Goal: Task Accomplishment & Management: Complete application form

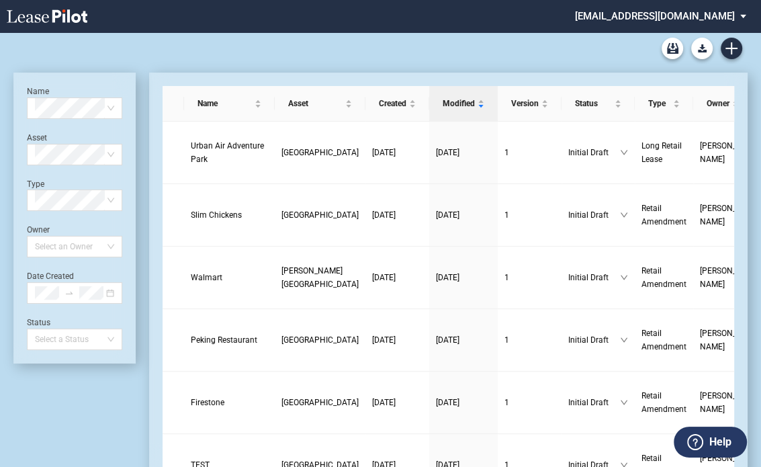
click at [263, 53] on div "DLC Blank Long Form DLC Blank Short Form DLC Amendment Blank Form" at bounding box center [380, 48] width 735 height 32
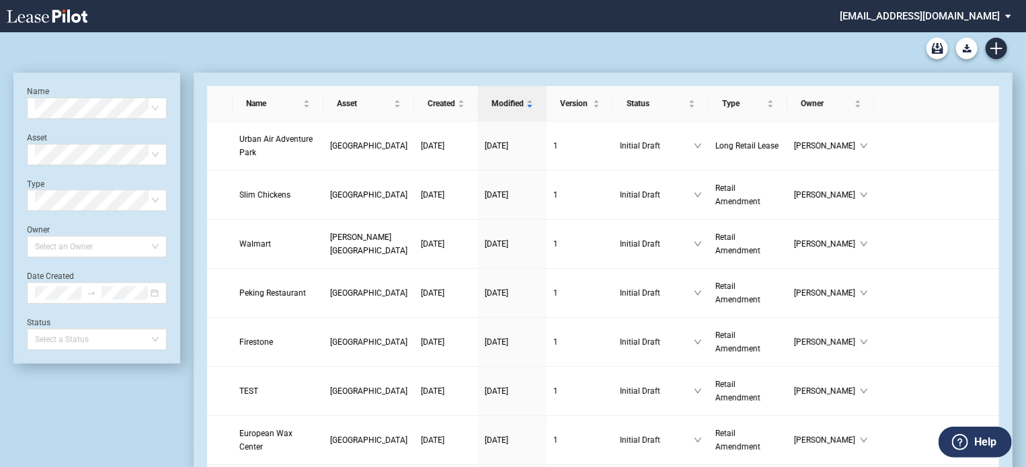
click at [597, 52] on div "DLC Blank Long Form DLC Blank Short Form DLC Amendment Blank Form" at bounding box center [512, 48] width 999 height 32
click at [251, 44] on div "DLC Blank Long Form DLC Blank Short Form DLC Amendment Blank Form" at bounding box center [512, 48] width 999 height 32
click at [1003, 53] on link "Create new document" at bounding box center [996, 49] width 22 height 22
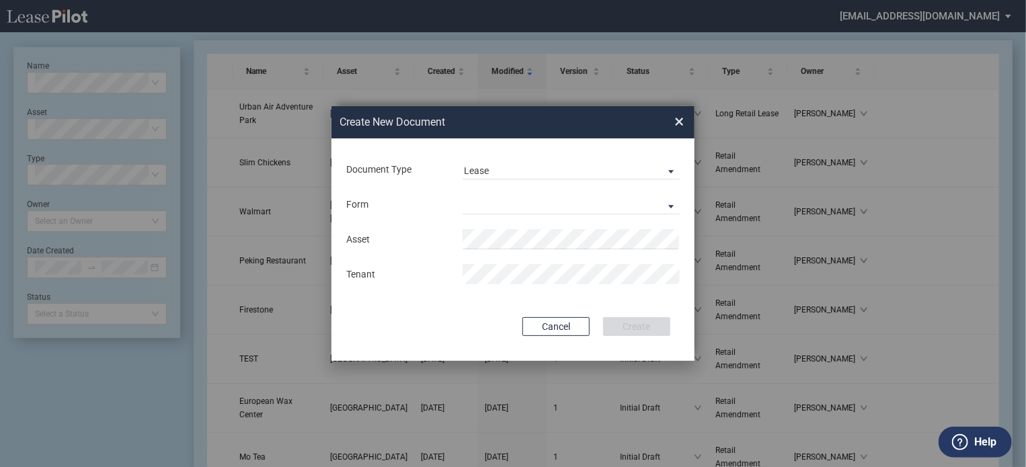
click at [587, 156] on div "Document Type Lease Lease Amendment" at bounding box center [513, 169] width 336 height 35
click at [590, 175] on span "Lease" at bounding box center [560, 171] width 193 height 13
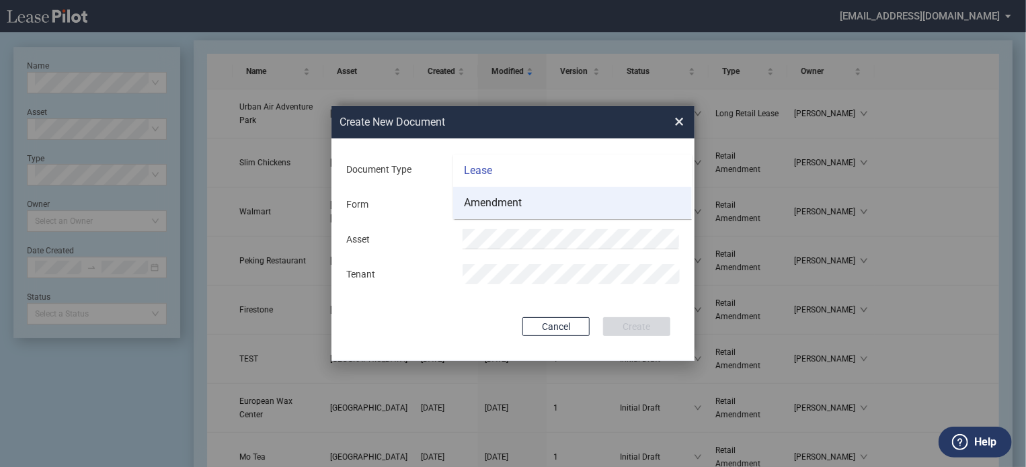
click at [542, 209] on md-option "Amendment" at bounding box center [572, 203] width 239 height 32
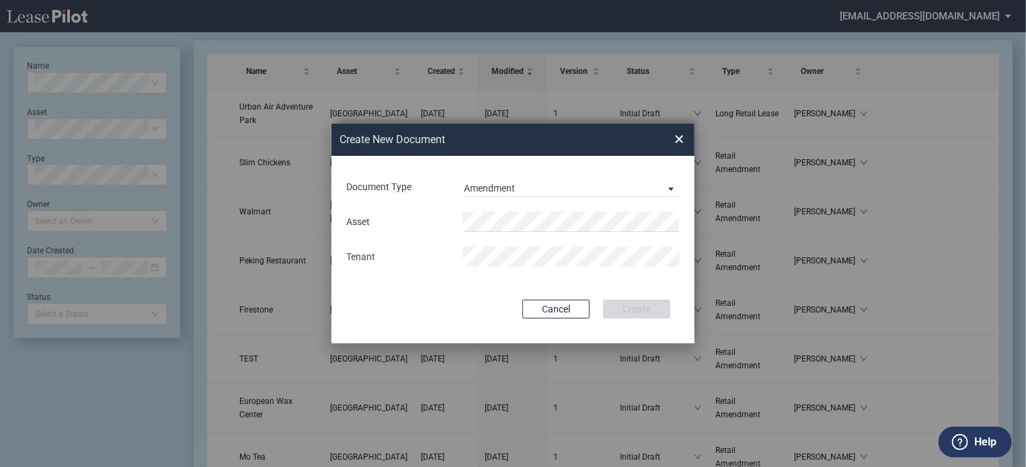
click at [523, 233] on md-input-container "Asset" at bounding box center [513, 221] width 336 height 23
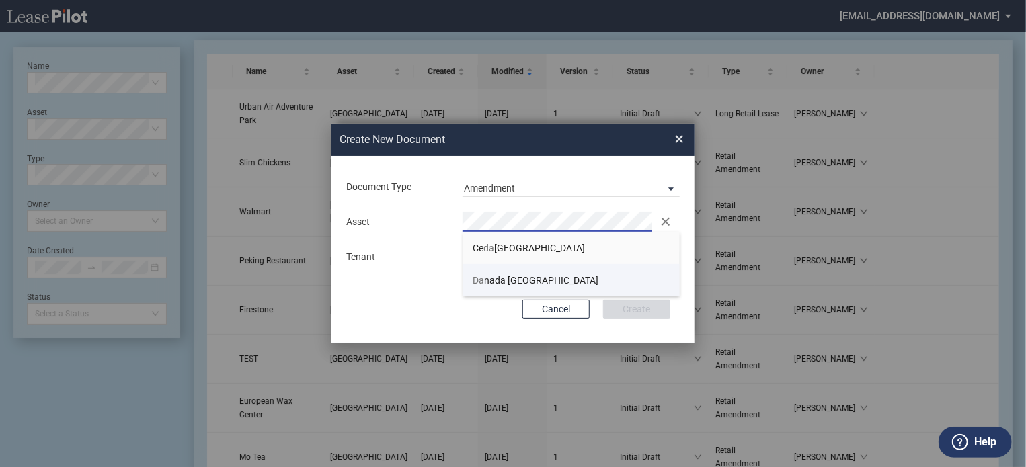
drag, startPoint x: 516, startPoint y: 284, endPoint x: 517, endPoint y: 275, distance: 8.8
click at [516, 282] on span "Da nada Square West" at bounding box center [536, 280] width 126 height 11
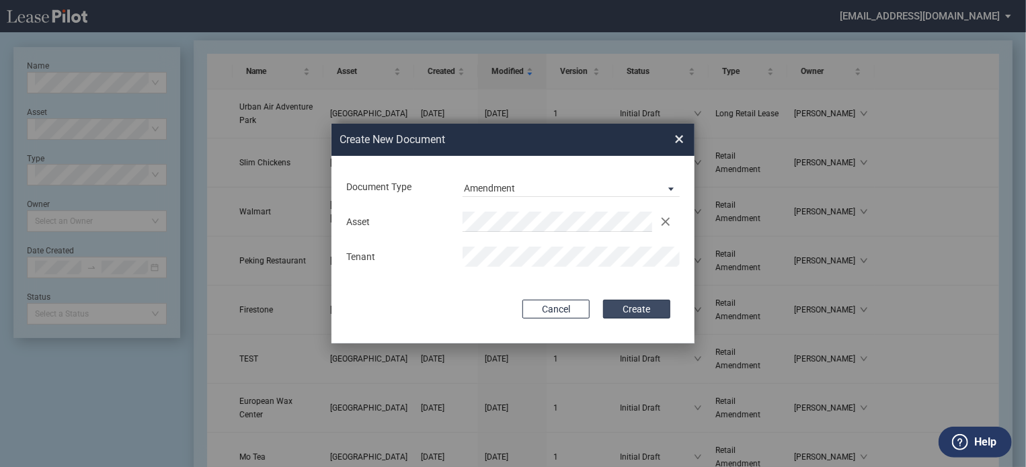
click at [639, 307] on button "Create" at bounding box center [636, 309] width 67 height 19
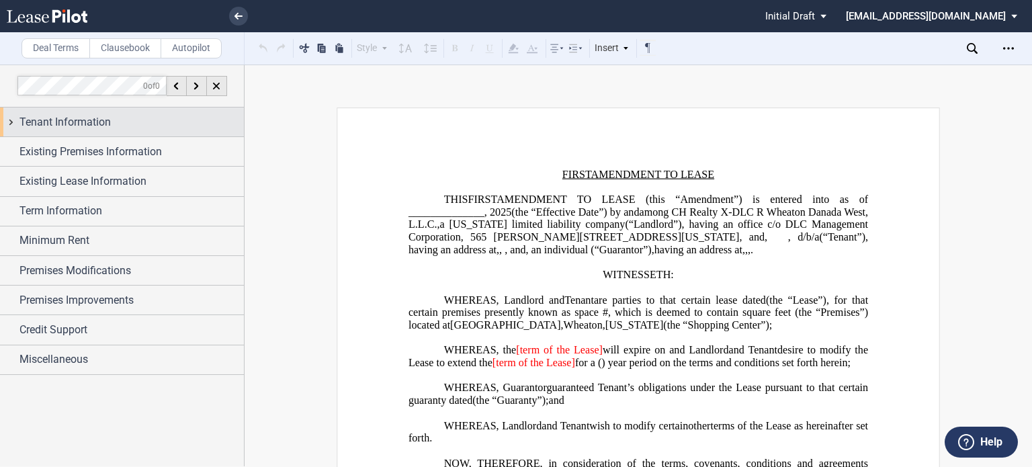
click at [51, 128] on span "Tenant Information" at bounding box center [64, 122] width 91 height 16
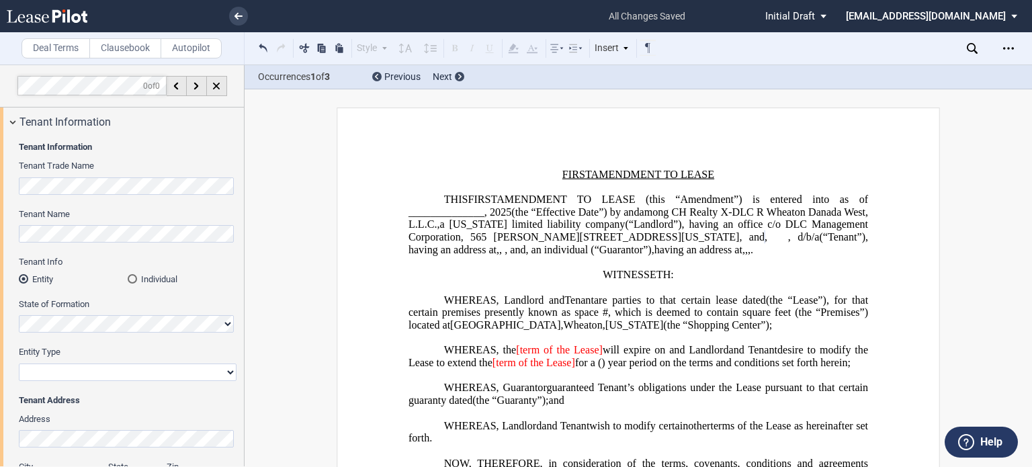
click at [0, 231] on div "Tenant Information Tenant Trade Name Tenant Name Tenant Info Entity Individual …" at bounding box center [122, 349] width 244 height 426
click at [119, 373] on select "Corporation Limited Liability Company General Partnership Limited Partnership O…" at bounding box center [128, 372] width 218 height 17
select select "limited liability company"
click at [19, 364] on select "Corporation Limited Liability Company General Partnership Limited Partnership O…" at bounding box center [128, 372] width 218 height 17
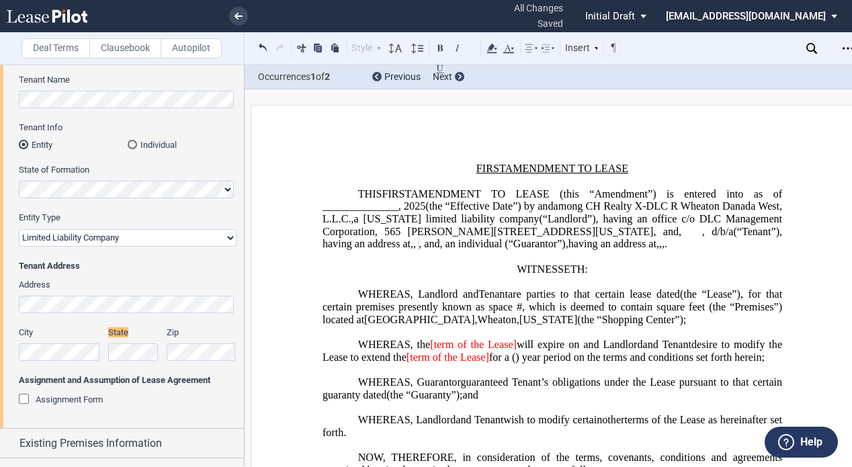
scroll to position [201, 0]
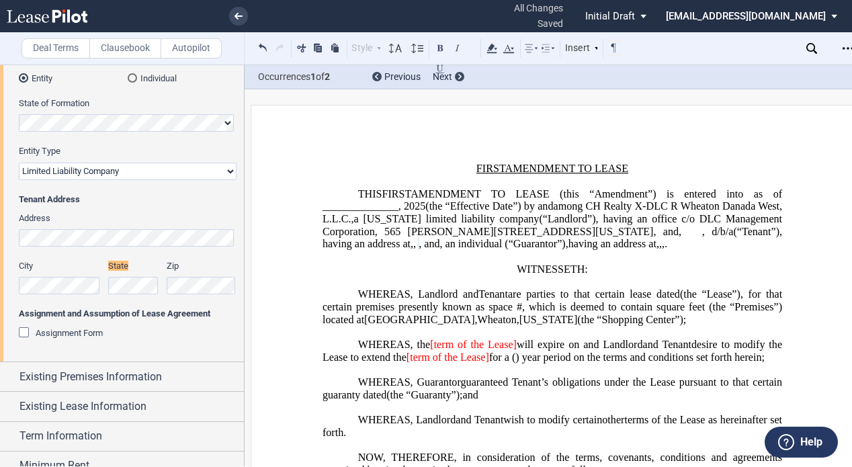
click at [419, 250] on span ", and" at bounding box center [429, 244] width 21 height 12
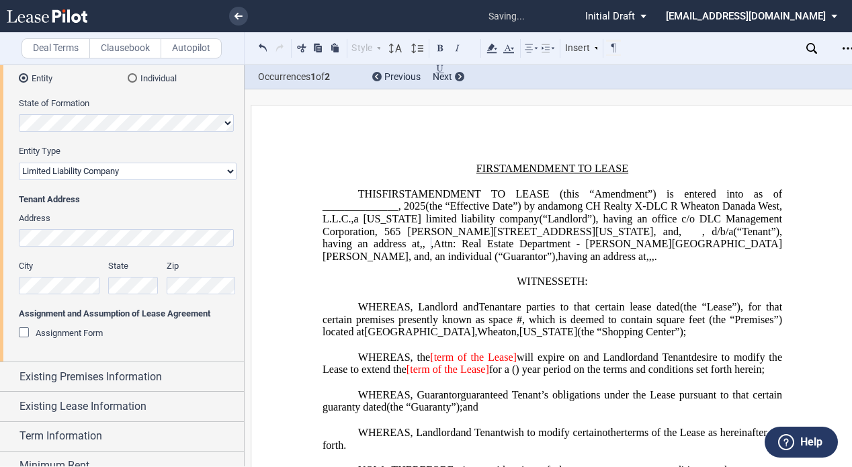
click at [412, 251] on span "Attn: Real Estate Department - Lane Bryant #4819" at bounding box center [553, 250] width 460 height 24
click at [638, 252] on span ", Attn: Real Estate Department - Lane Bryant #4819 , and" at bounding box center [553, 250] width 460 height 24
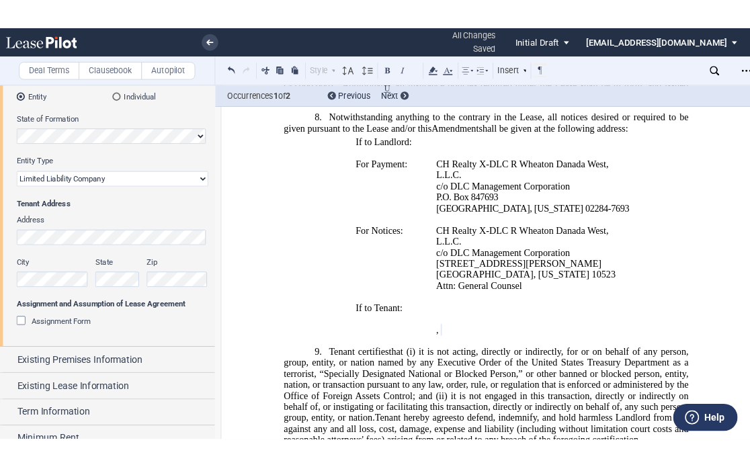
scroll to position [941, 0]
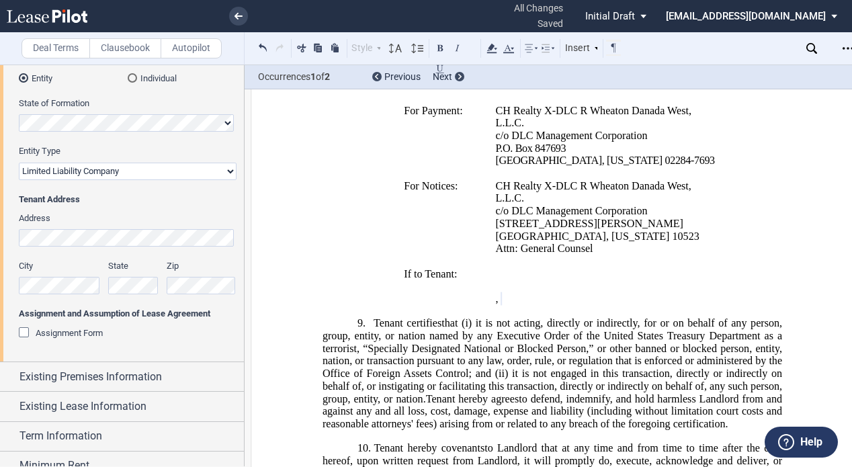
click at [608, 306] on p "﻿ ﻿ , ﻿ ﻿ ﻿ ﻿" at bounding box center [608, 299] width 226 height 13
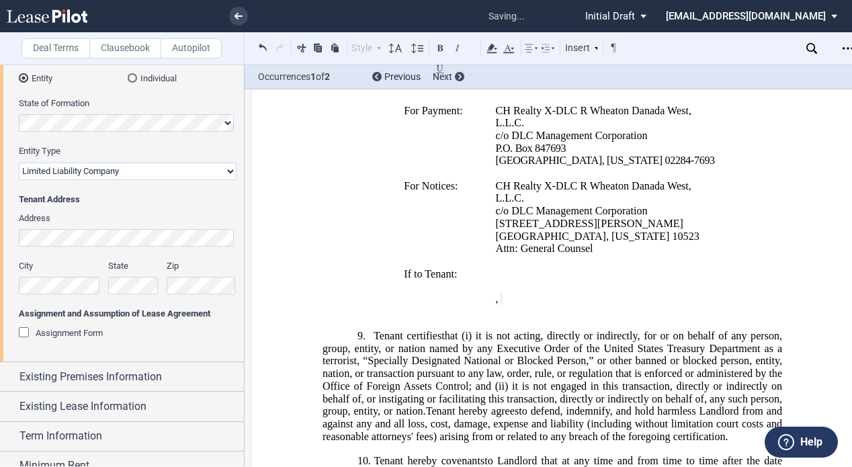
drag, startPoint x: 505, startPoint y: 335, endPoint x: 487, endPoint y: 340, distance: 18.7
drag, startPoint x: 487, startPoint y: 340, endPoint x: 508, endPoint y: 331, distance: 23.2
click at [462, 318] on td "If to Tenant:" at bounding box center [444, 292] width 91 height 50
click at [507, 318] on p "﻿" at bounding box center [608, 311] width 226 height 13
click at [374, 318] on div "If to Tenant: ﻿ ﻿ ﻿ ﻿ ﻿ ﻿ , ﻿ ﻿ ﻿ ﻿ ﻿" at bounding box center [553, 292] width 460 height 50
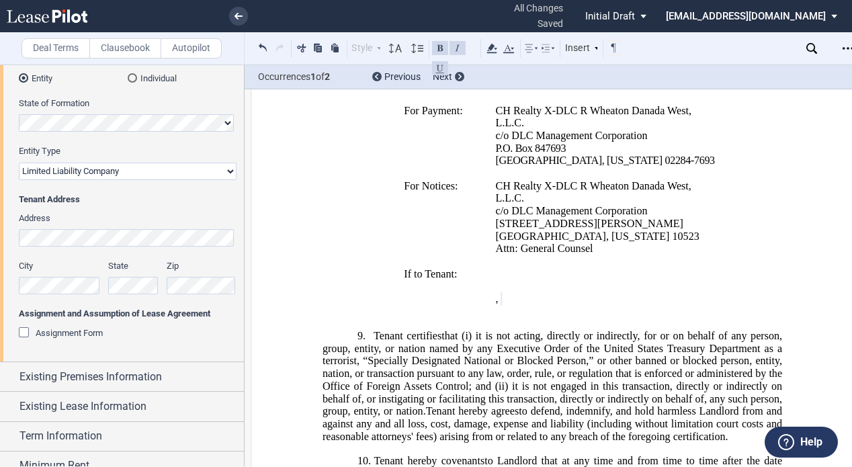
click at [510, 318] on p "﻿" at bounding box center [608, 311] width 226 height 13
drag, startPoint x: 510, startPoint y: 341, endPoint x: 498, endPoint y: 333, distance: 14.5
click at [498, 318] on p "﻿" at bounding box center [608, 311] width 226 height 13
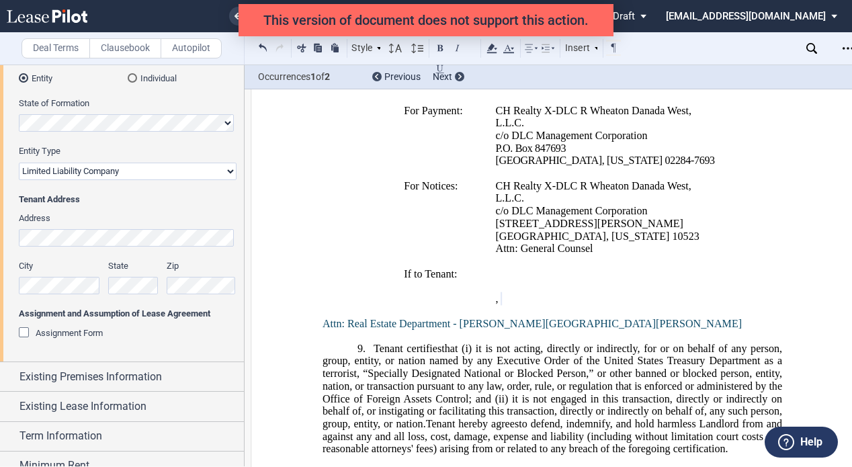
click at [323, 330] on span "Attn: Real Estate Department - Lane Bryant #4819" at bounding box center [532, 324] width 419 height 12
drag, startPoint x: 546, startPoint y: 349, endPoint x: 368, endPoint y: 351, distance: 177.4
click at [368, 331] on p "Attn: Real Estate Department - Lane Bryant #4819" at bounding box center [553, 324] width 460 height 13
click at [405, 330] on span "Attn: Real Estate Department - Lane Bryant #4819" at bounding box center [532, 324] width 419 height 12
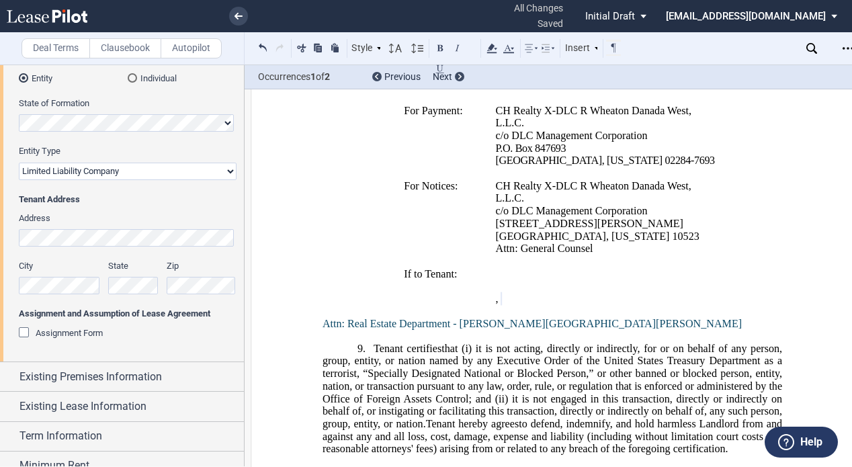
click at [560, 331] on p "Attn: Real Estate Department - Lane Bryant #4819" at bounding box center [553, 324] width 460 height 13
drag, startPoint x: 541, startPoint y: 349, endPoint x: 333, endPoint y: 349, distance: 208.3
click at [333, 331] on p "Attn: Real Estate Department - Lane Bryant #4819" at bounding box center [553, 324] width 460 height 13
drag, startPoint x: 321, startPoint y: 349, endPoint x: 556, endPoint y: 349, distance: 235.2
click at [556, 331] on p "Attn: Real Estate Department - Lane Bryant #4819" at bounding box center [553, 324] width 460 height 13
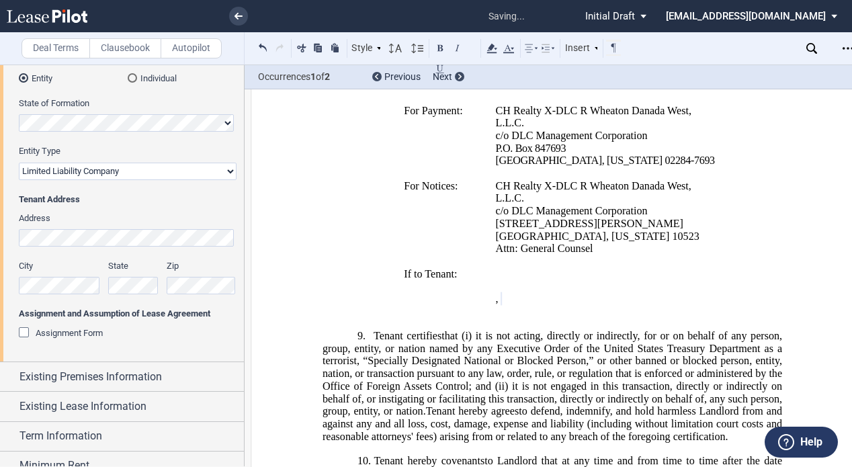
click at [605, 306] on p "﻿ ﻿ , ﻿ ﻿ ﻿ ﻿" at bounding box center [608, 299] width 226 height 13
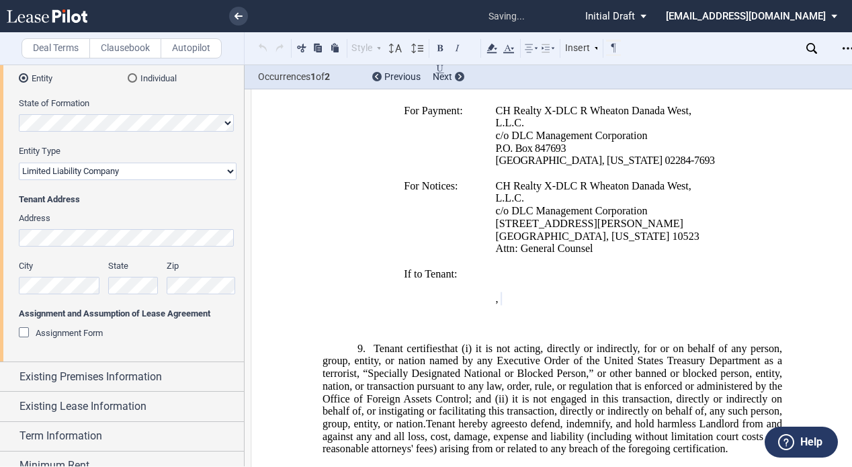
click at [498, 318] on p "﻿" at bounding box center [608, 311] width 226 height 13
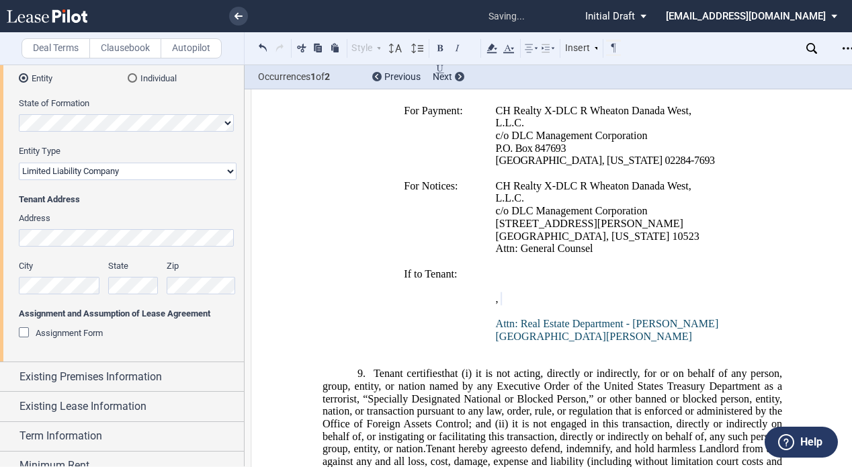
click at [491, 349] on td "﻿ ﻿ ﻿ ﻿ ﻿ ﻿ , ﻿ ﻿ ﻿ ﻿ ﻿ Attn: Real Estate Department - Lane Bryant #4819 ﻿" at bounding box center [609, 311] width 237 height 88
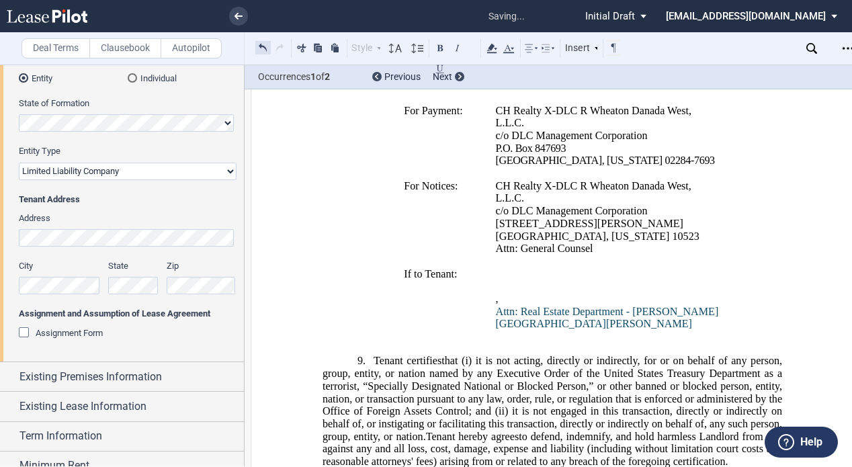
click at [259, 40] on button at bounding box center [262, 48] width 15 height 16
click at [491, 343] on td "﻿ ﻿ ﻿ ﻿ ﻿ ﻿ , ﻿ ﻿ ﻿ ﻿ ﻿ ﻿ , ﻿ ﻿ ﻿ ﻿ ﻿ Attn: Real Estate Department - Lane Bryan…" at bounding box center [609, 304] width 237 height 75
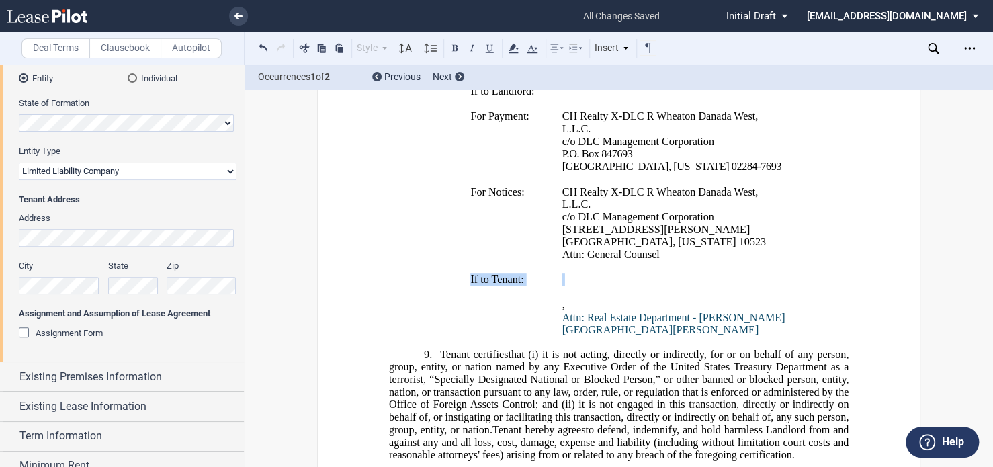
click at [597, 317] on div "If to Tenant: ﻿ ﻿ ﻿ ﻿ ﻿ ﻿ , ﻿ ﻿ ﻿ ﻿ ﻿ ﻿ , ﻿ ﻿ ﻿ ﻿ ﻿ Attn: Real Estate Departmen…" at bounding box center [619, 305] width 460 height 63
click at [536, 47] on icon at bounding box center [532, 48] width 16 height 16
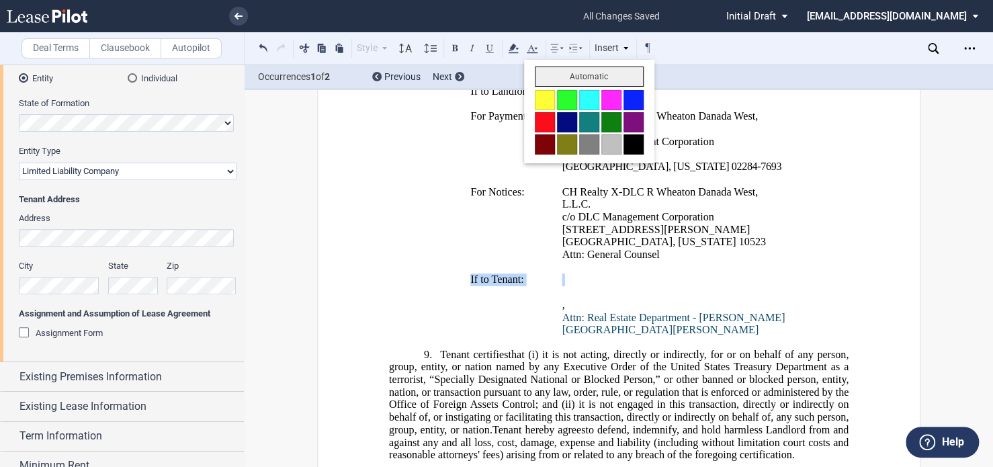
click at [590, 77] on button "Automatic" at bounding box center [589, 77] width 109 height 20
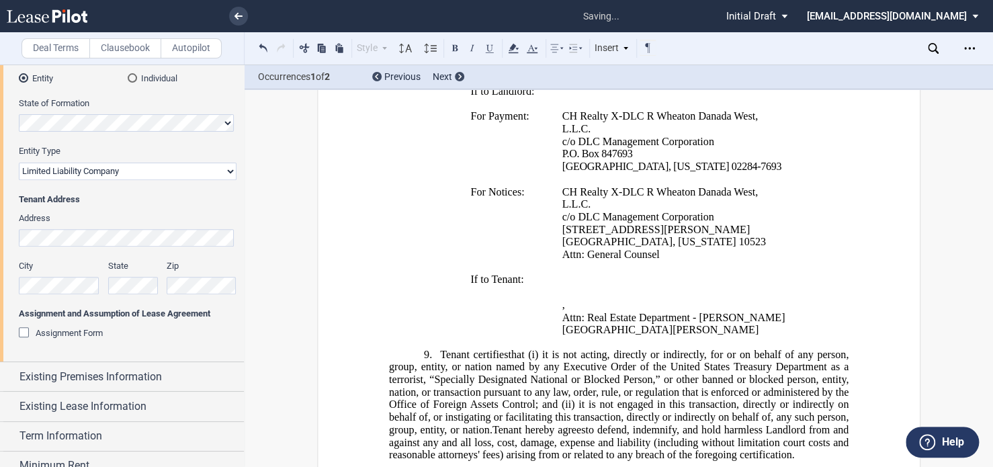
click at [758, 274] on p "﻿" at bounding box center [675, 267] width 226 height 13
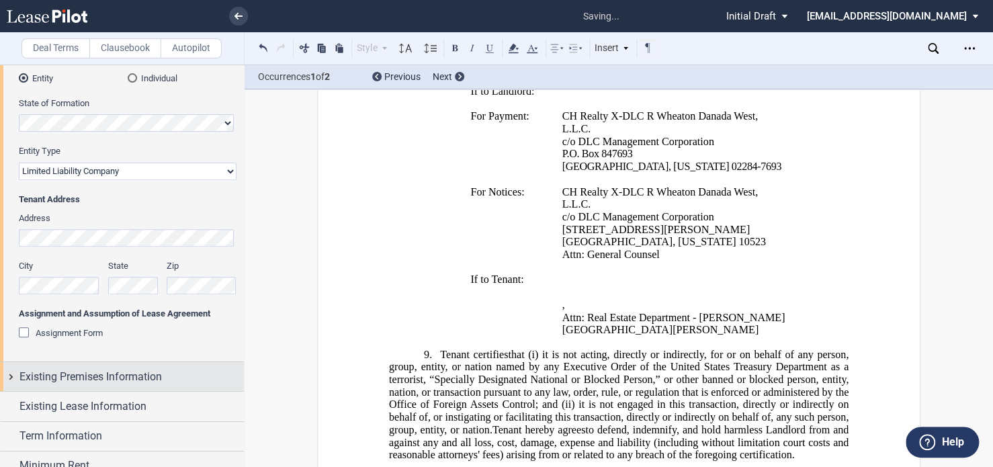
click at [95, 374] on span "Existing Premises Information" at bounding box center [90, 377] width 142 height 16
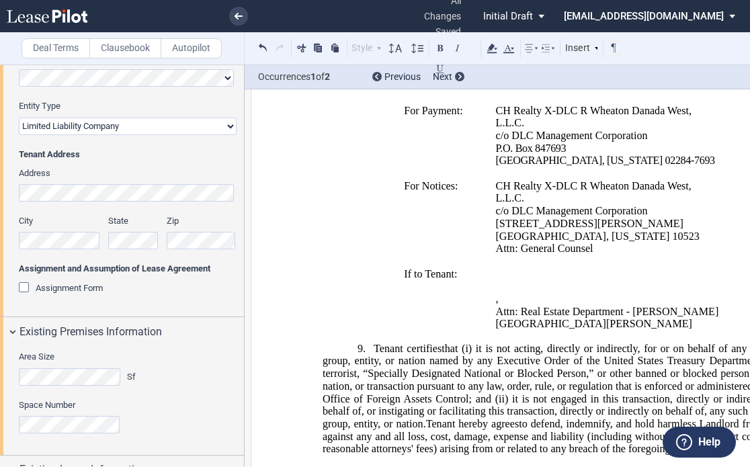
scroll to position [268, 0]
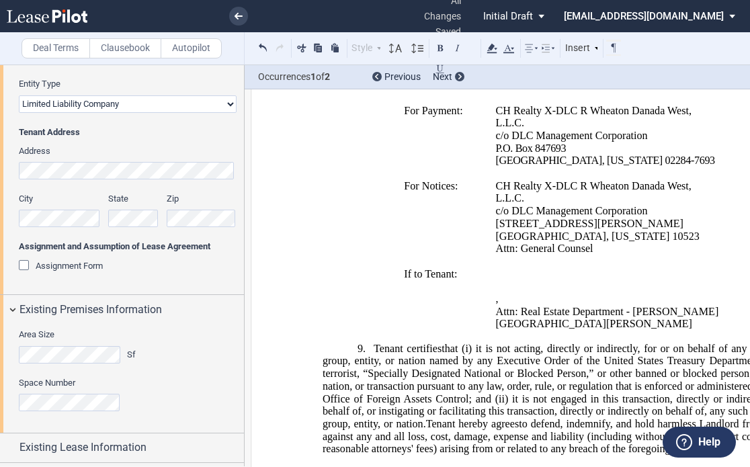
click at [358, 316] on div "If to Tenant: ﻿ ﻿ ﻿ ﻿ ﻿ ﻿ , ﻿ ﻿ ﻿ ﻿ ﻿ ﻿ , ﻿ ﻿ ﻿ ﻿ ﻿ Attn: Real Estate Departmen…" at bounding box center [553, 298] width 460 height 63
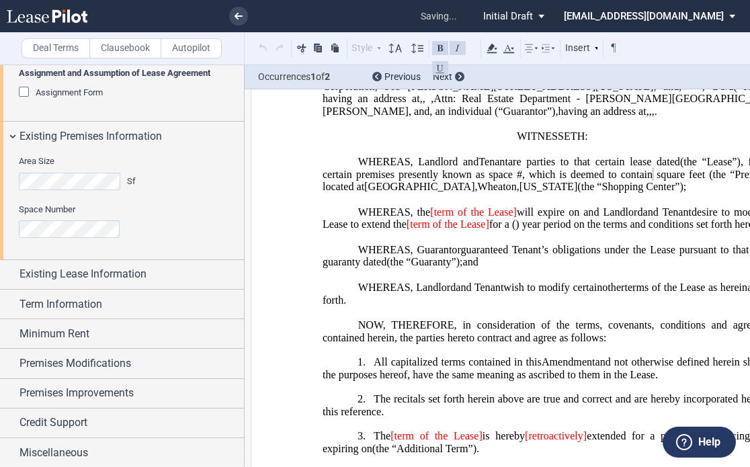
scroll to position [116, 0]
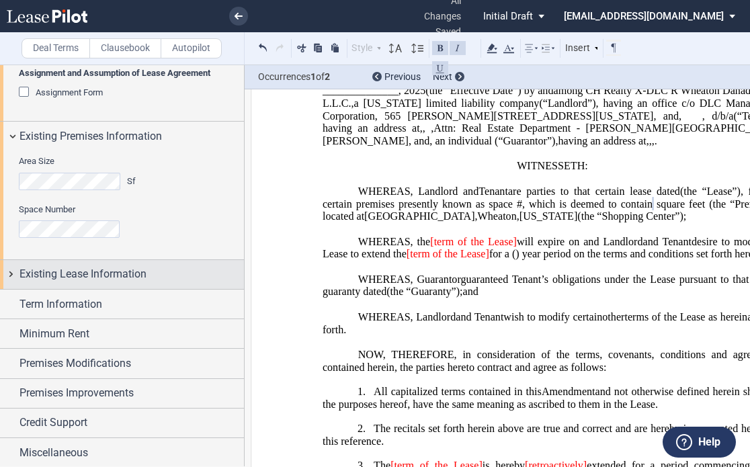
click at [56, 284] on div "Existing Lease Information" at bounding box center [122, 274] width 244 height 29
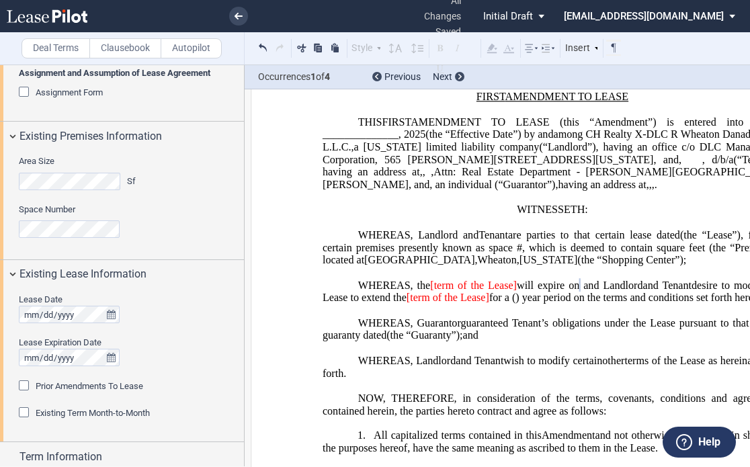
scroll to position [48, 0]
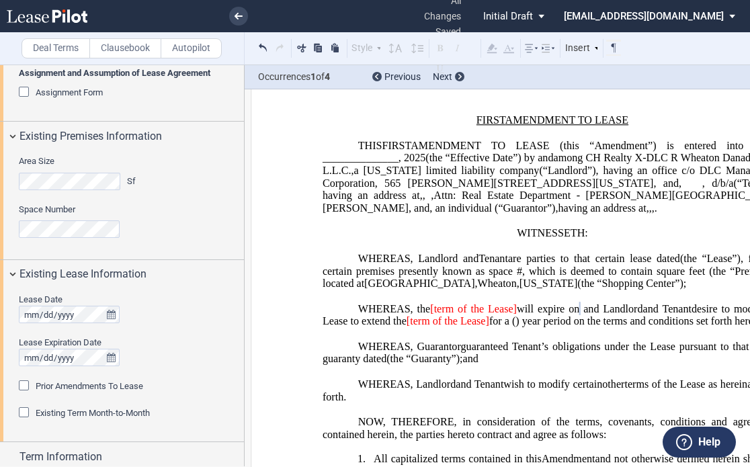
click at [19, 383] on div "Prior Amendments To Lease" at bounding box center [25, 386] width 13 height 13
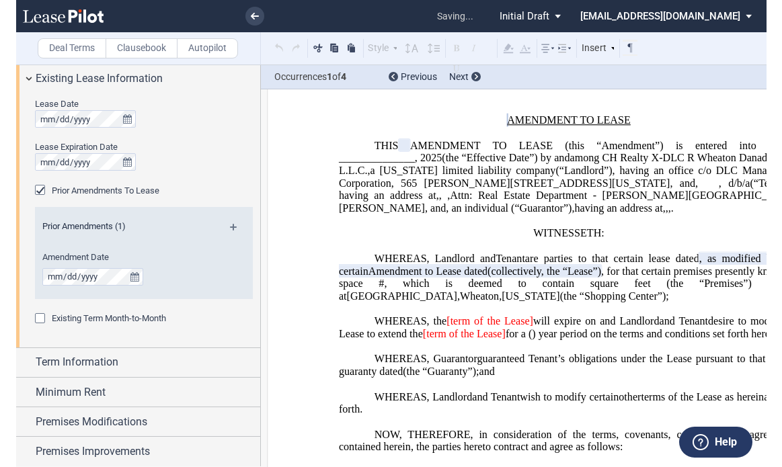
scroll to position [643, 0]
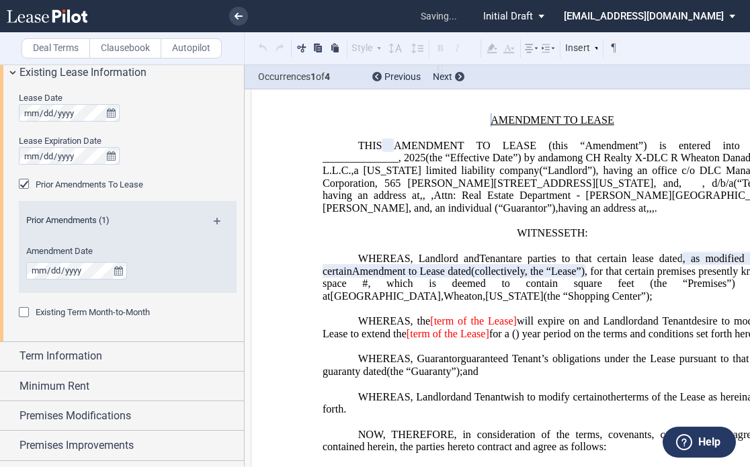
click at [214, 214] on div "Prior Amendments (1)" at bounding box center [128, 222] width 218 height 17
click at [214, 218] on md-icon at bounding box center [223, 226] width 18 height 16
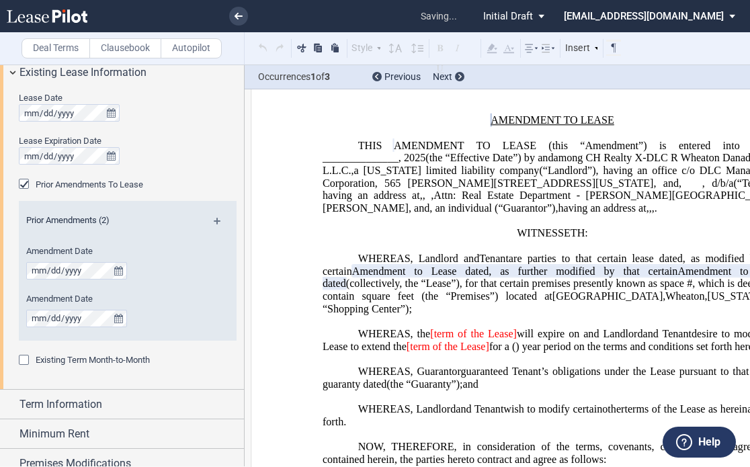
click at [214, 219] on md-icon at bounding box center [223, 226] width 18 height 16
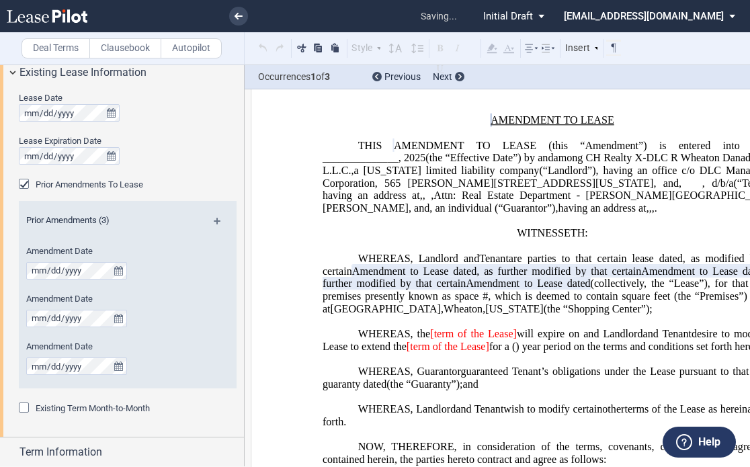
click at [214, 219] on md-icon at bounding box center [223, 226] width 18 height 16
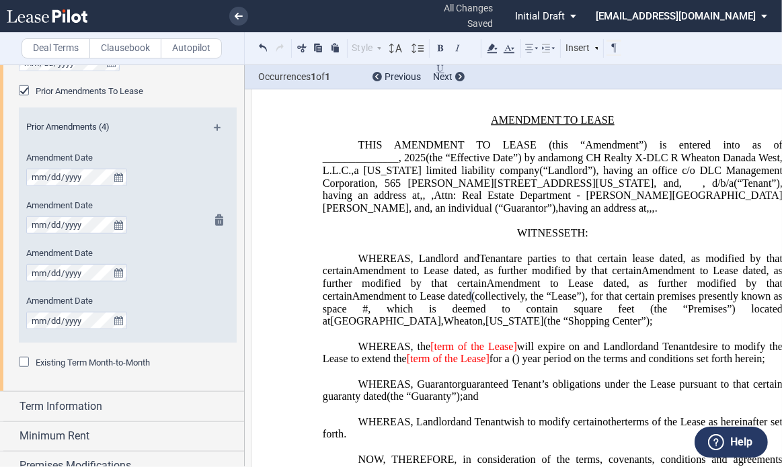
scroll to position [839, 0]
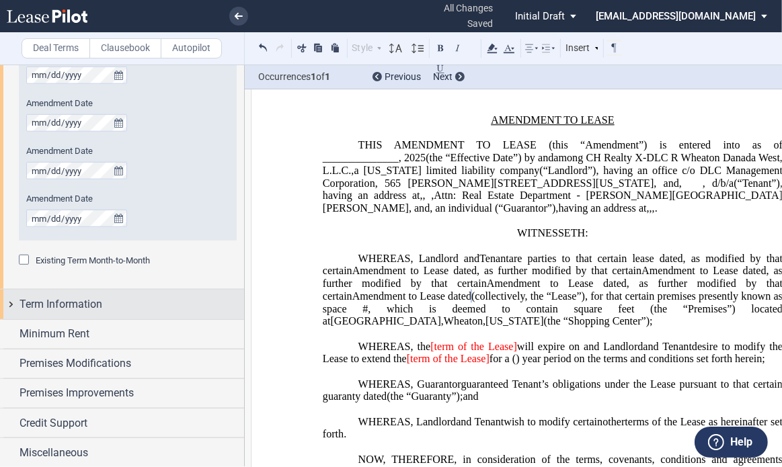
click at [47, 296] on span "Term Information" at bounding box center [60, 304] width 83 height 16
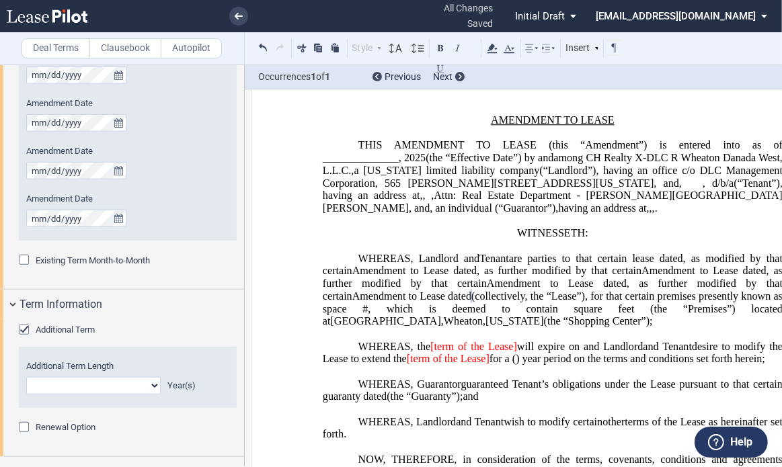
click at [101, 392] on select "0 1 2 3 4 5 6 7 8 9 10 11 12 13 14 15 16 17 18 19 20" at bounding box center [93, 385] width 134 height 17
select select "number:2"
click at [26, 377] on select "0 1 2 3 4 5 6 7 8 9 10 11 12 13 14 15 16 17 18 19 20" at bounding box center [93, 385] width 134 height 17
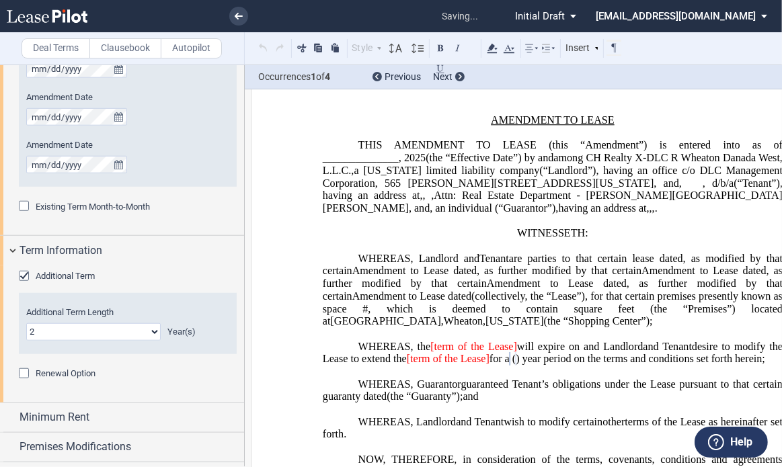
scroll to position [973, 0]
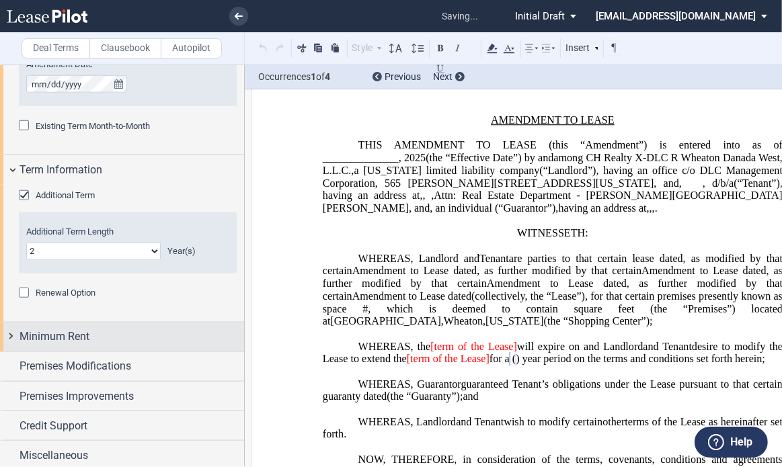
click at [75, 337] on span "Minimum Rent" at bounding box center [54, 337] width 70 height 16
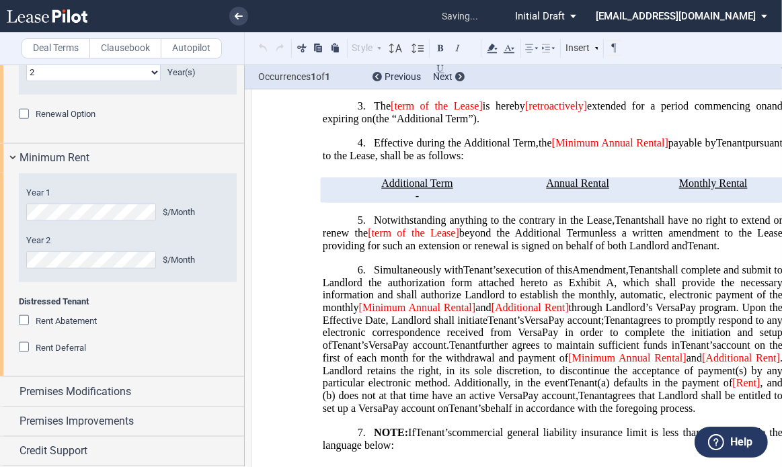
scroll to position [1175, 0]
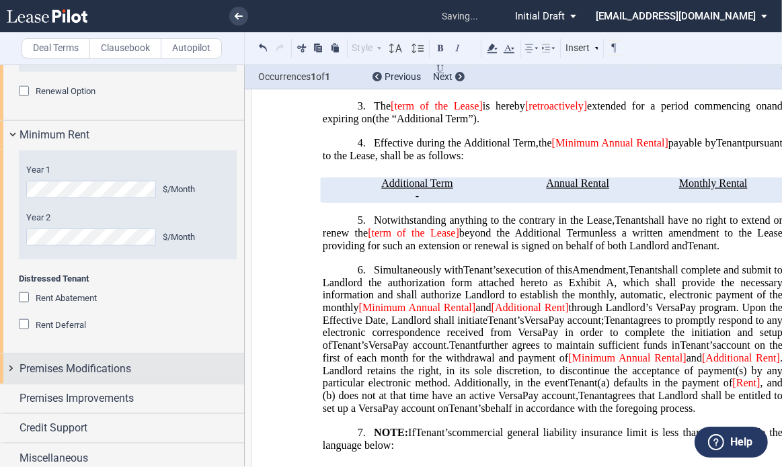
click at [57, 368] on span "Premises Modifications" at bounding box center [75, 369] width 112 height 16
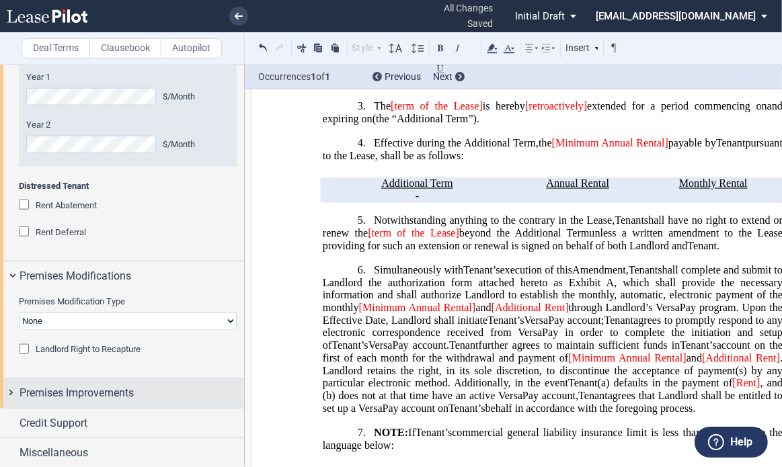
click at [91, 400] on span "Premises Improvements" at bounding box center [76, 393] width 114 height 16
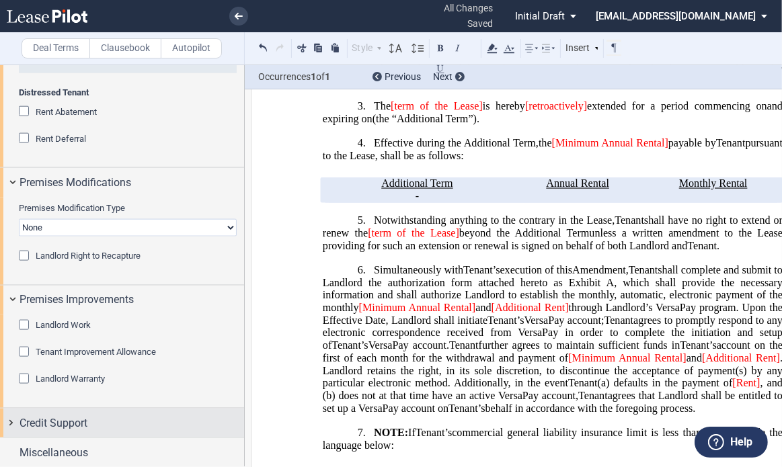
click at [86, 411] on div "Credit Support" at bounding box center [122, 423] width 244 height 29
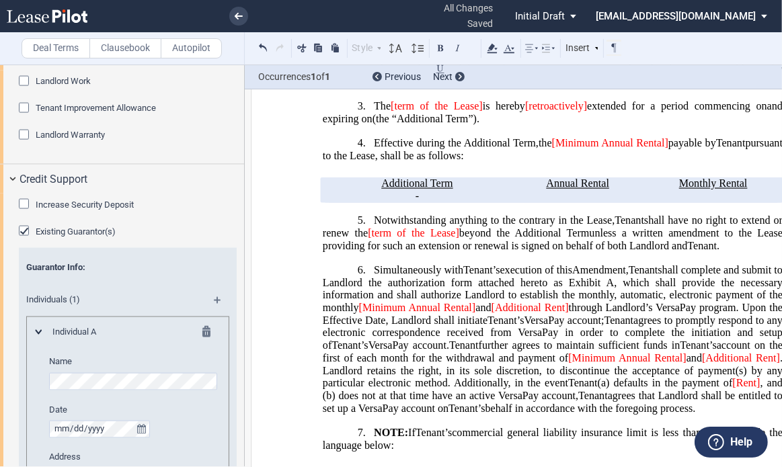
scroll to position [1630, 0]
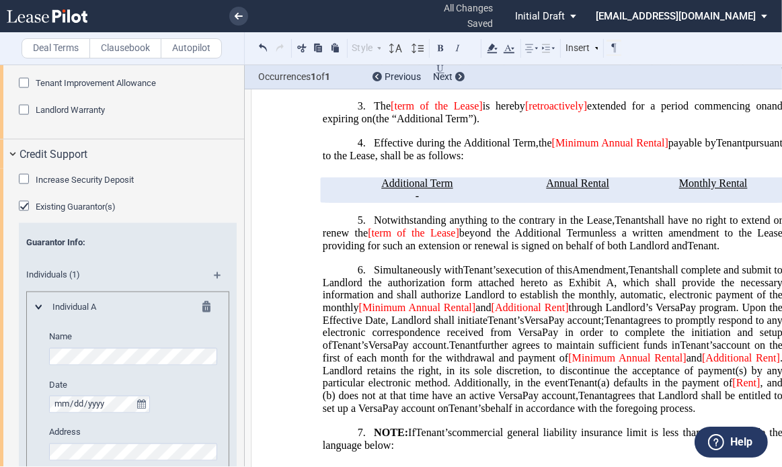
click at [22, 202] on div "Existing Guarantor(s)" at bounding box center [25, 207] width 13 height 13
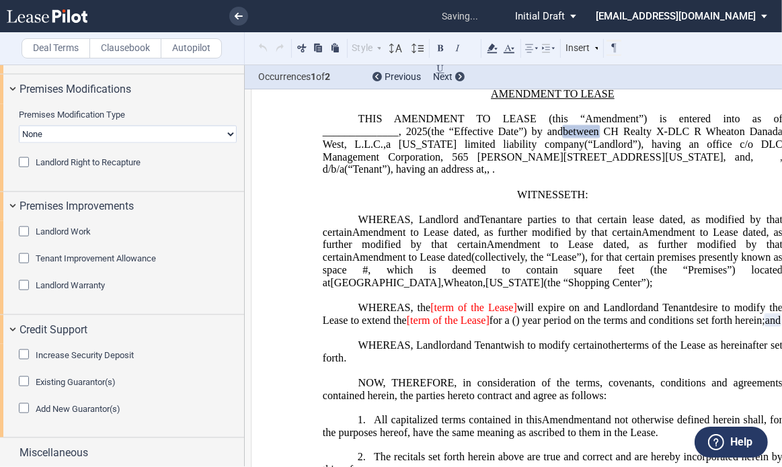
scroll to position [0, 0]
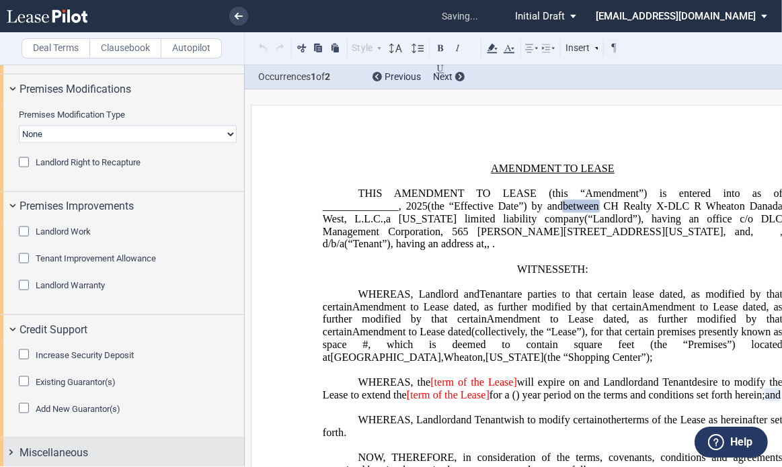
click at [73, 460] on div "Miscellaneous" at bounding box center [122, 452] width 244 height 29
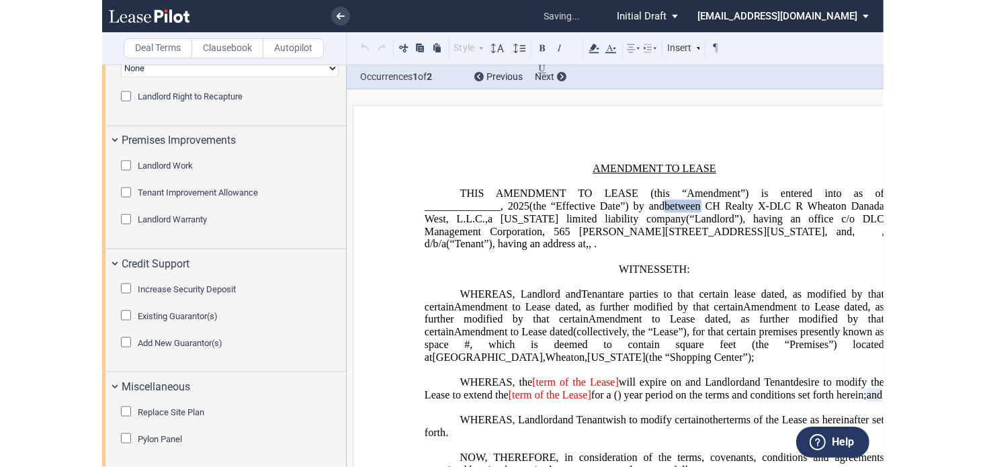
scroll to position [1522, 0]
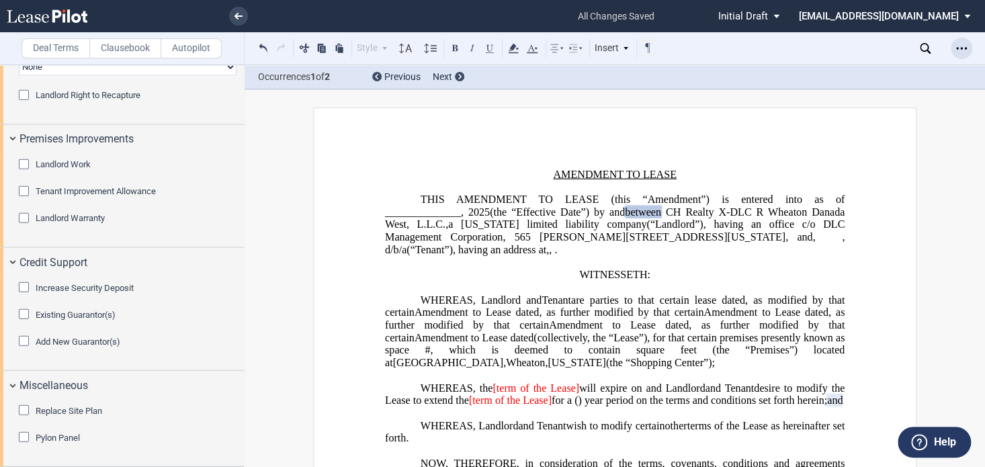
click at [959, 47] on icon "Open Lease options menu" at bounding box center [961, 48] width 11 height 11
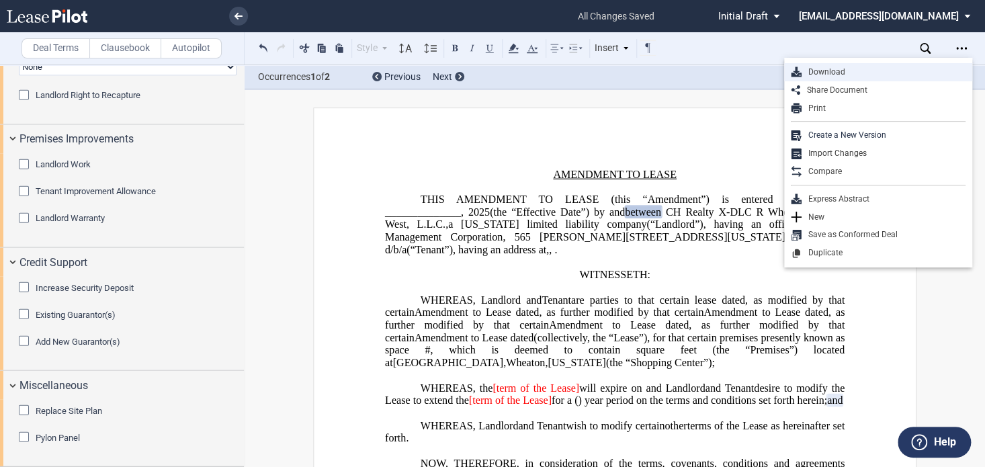
click at [854, 72] on div "Download" at bounding box center [884, 72] width 164 height 11
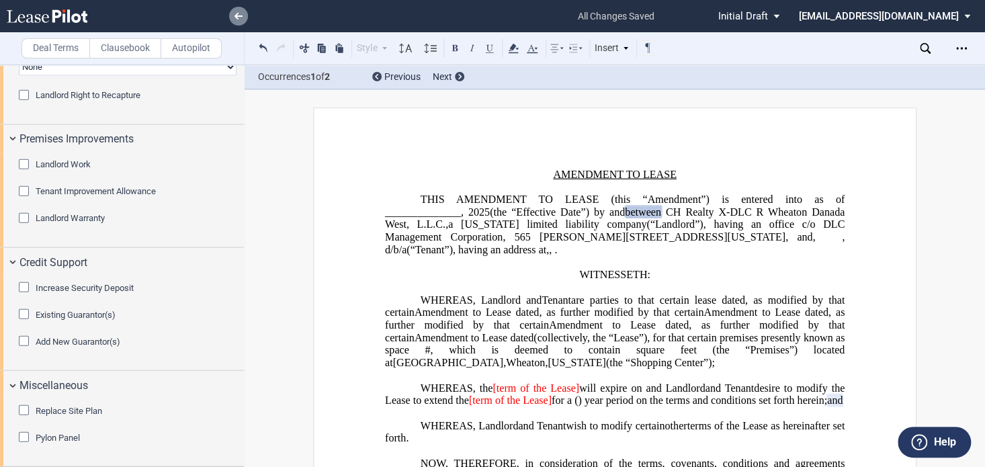
click at [237, 20] on link at bounding box center [238, 16] width 19 height 19
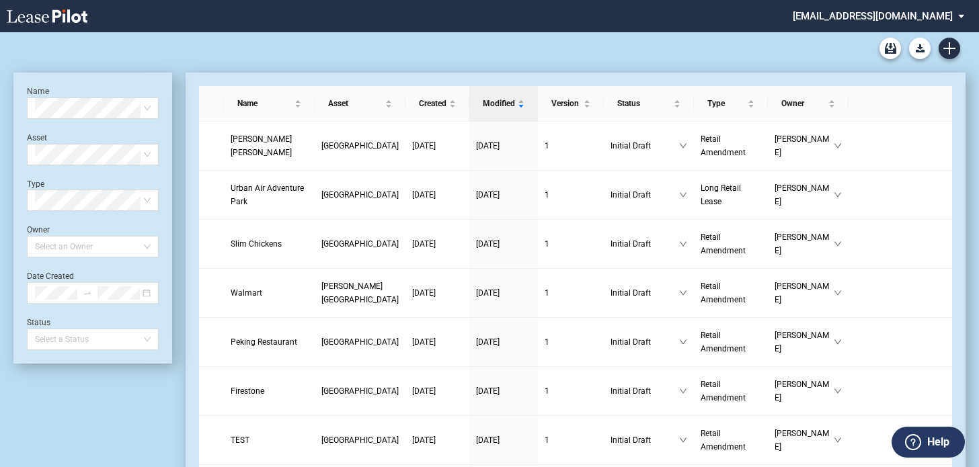
click at [317, 60] on div "DLC Blank Long Form DLC Blank Short Form DLC Amendment Blank Form" at bounding box center [489, 48] width 952 height 32
click at [944, 53] on icon "Create new document" at bounding box center [949, 48] width 12 height 12
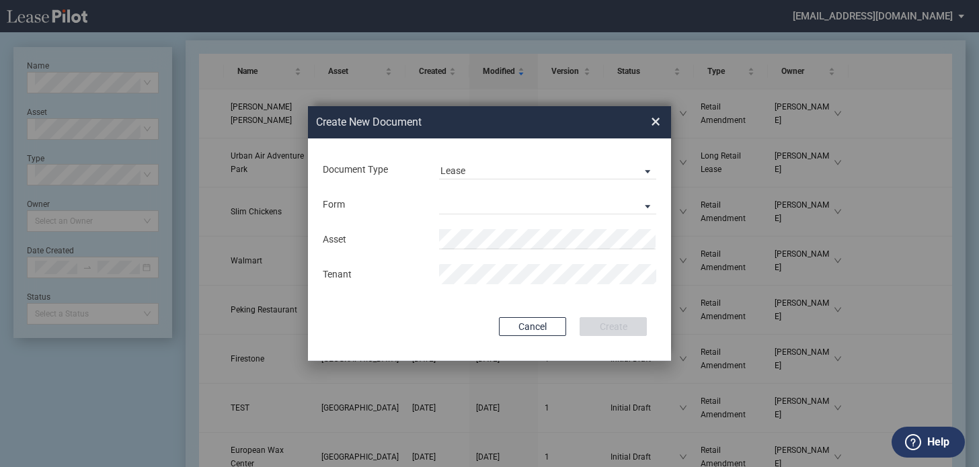
click at [642, 179] on md-input-container "Document Type Lease Lease Amendment" at bounding box center [489, 169] width 336 height 23
click at [643, 170] on span "Document Type: \aLease\a" at bounding box center [644, 170] width 16 height 13
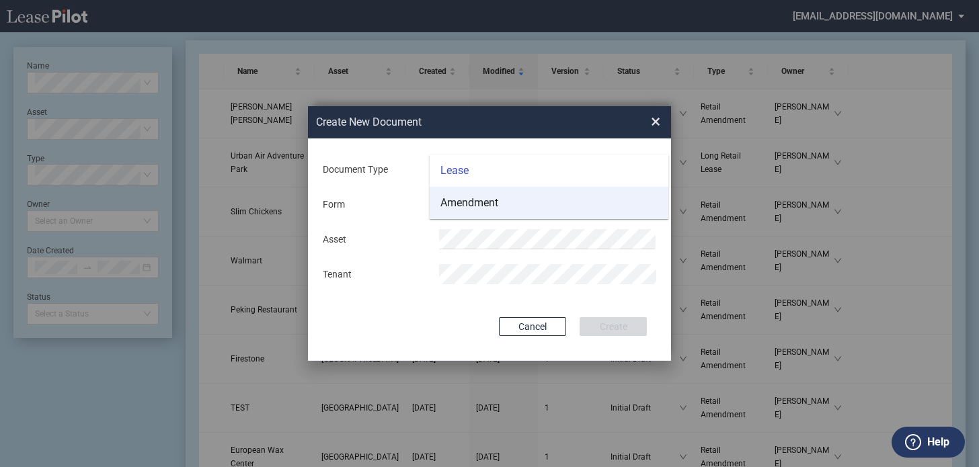
click at [460, 205] on div "Amendment" at bounding box center [469, 203] width 58 height 15
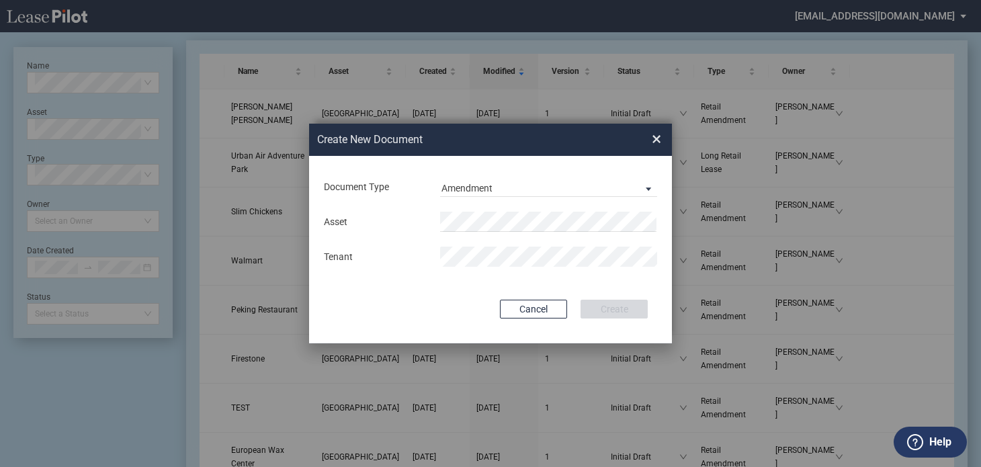
drag, startPoint x: 321, startPoint y: 170, endPoint x: 407, endPoint y: 188, distance: 87.1
click at [321, 170] on div "Document Type Amendment Deal Type Retail Deal Type Retail Form Retail Amendment…" at bounding box center [490, 250] width 363 height 188
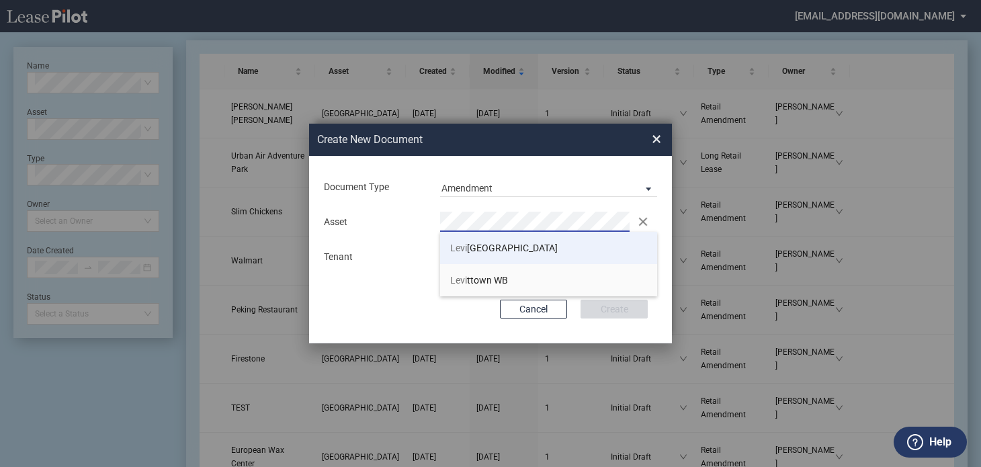
click at [500, 247] on span "Levi ttown Shopping Center" at bounding box center [504, 248] width 108 height 11
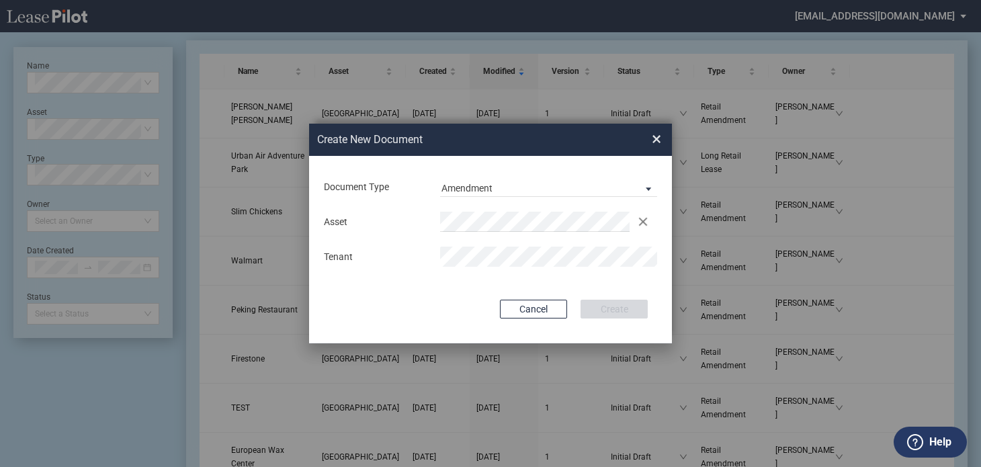
click at [327, 253] on div "Tenant" at bounding box center [374, 257] width 116 height 13
click at [595, 280] on md-input-container "Use Conformed Deal The selected building was not in your LeasePilot platform wh…" at bounding box center [491, 281] width 336 height 3
click at [605, 302] on button "Create" at bounding box center [614, 309] width 67 height 19
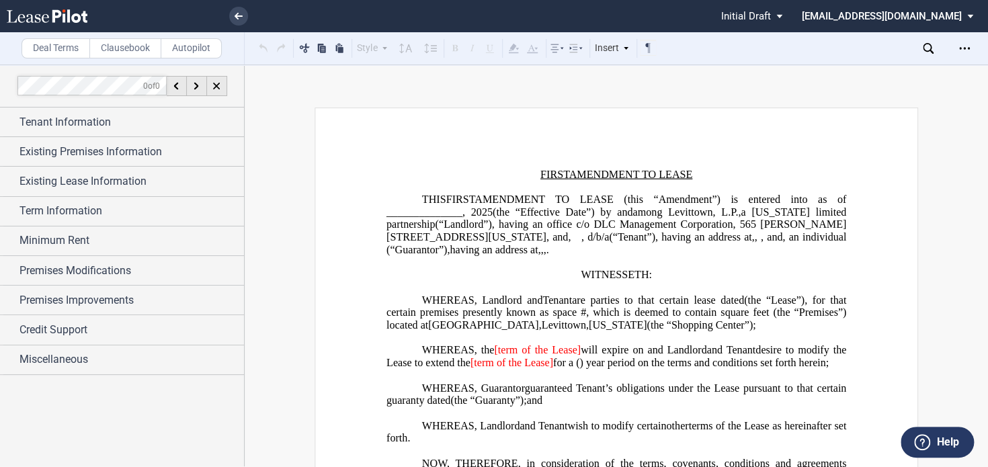
click at [117, 424] on div at bounding box center [122, 266] width 244 height 402
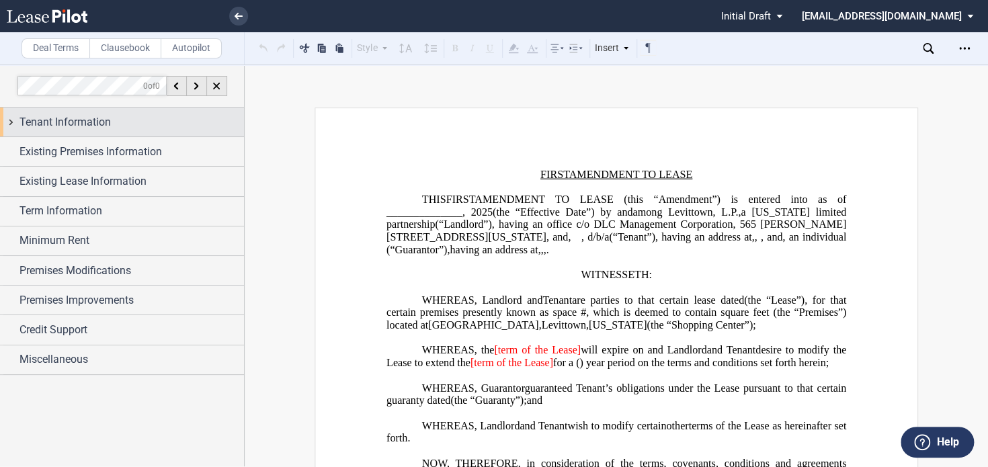
click at [103, 120] on span "Tenant Information" at bounding box center [64, 122] width 91 height 16
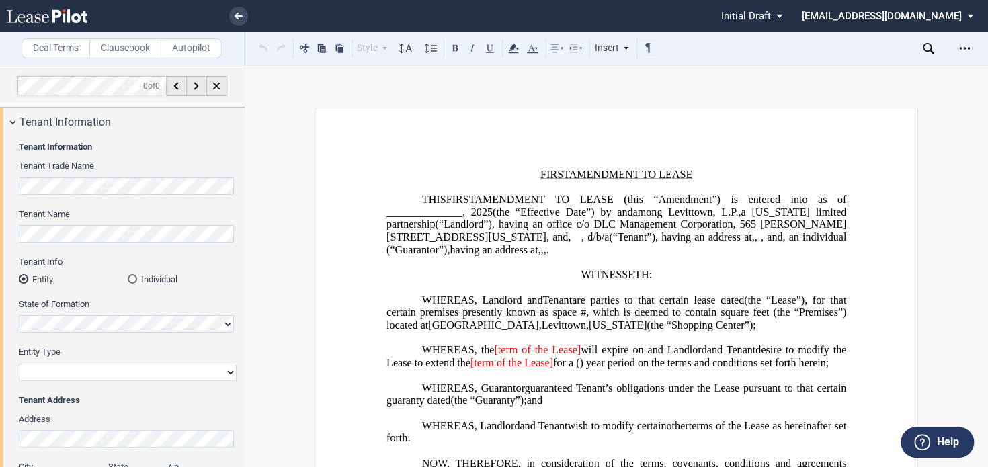
click at [63, 245] on div "Tenant Name" at bounding box center [128, 232] width 218 height 48
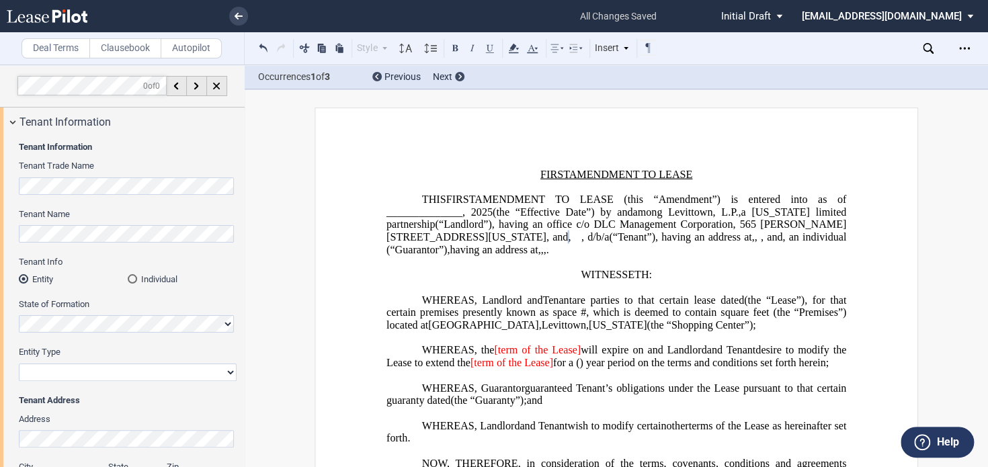
click at [101, 372] on select "Corporation Limited Liability Company General Partnership Limited Partnership O…" at bounding box center [128, 372] width 218 height 17
select select "limited liability company"
click at [19, 364] on select "Corporation Limited Liability Company General Partnership Limited Partnership O…" at bounding box center [128, 372] width 218 height 17
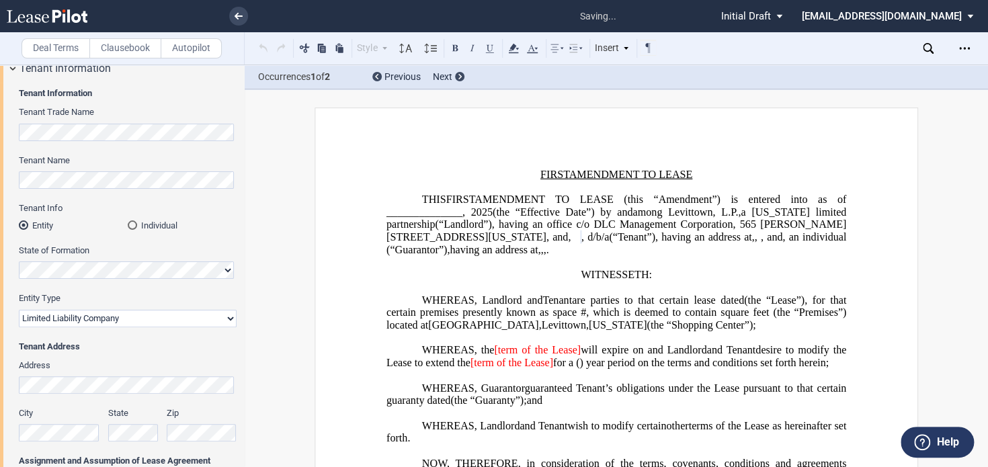
scroll to position [134, 0]
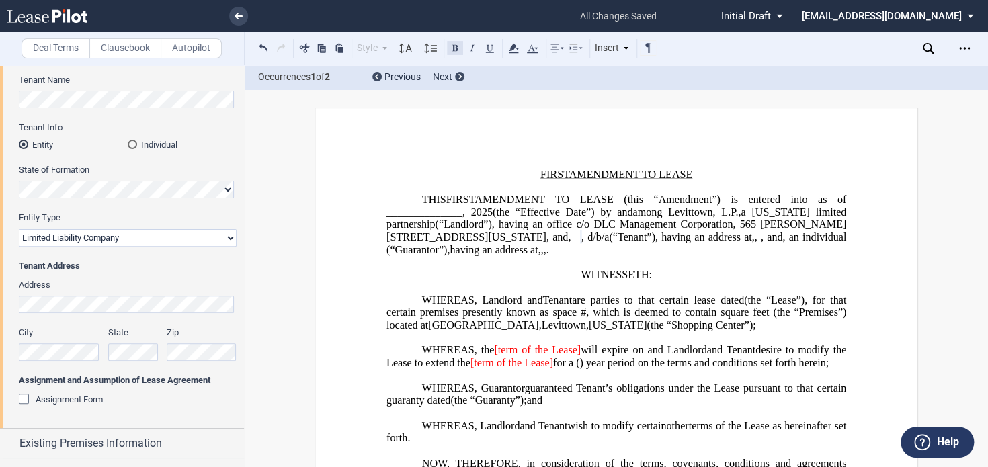
drag, startPoint x: 285, startPoint y: 209, endPoint x: 460, endPoint y: 53, distance: 234.7
click at [233, 271] on span "Tenant Address" at bounding box center [128, 266] width 218 height 12
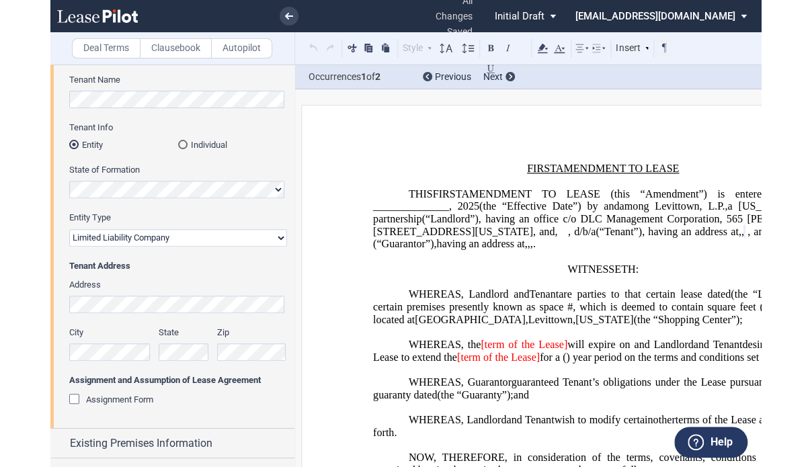
scroll to position [0, 0]
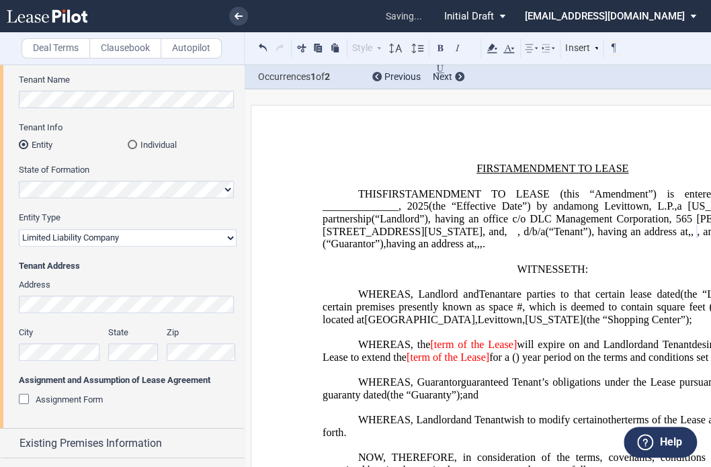
click at [21, 401] on div "Assignment Form" at bounding box center [25, 400] width 13 height 13
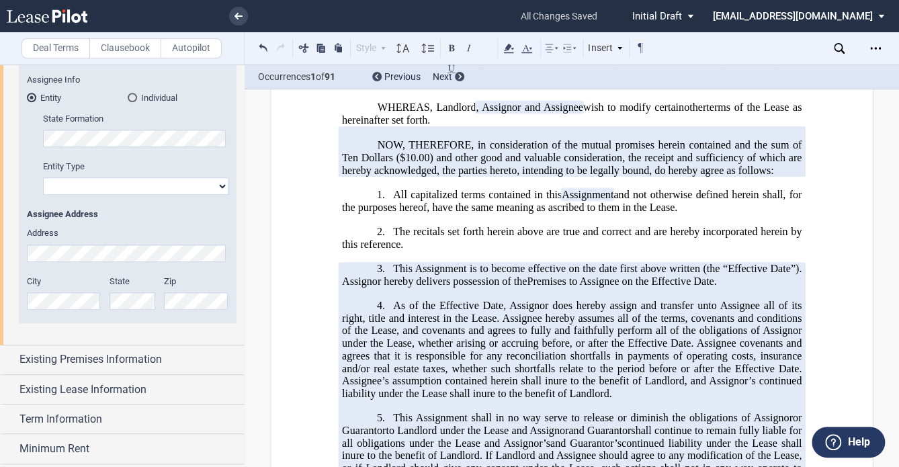
scroll to position [367, 0]
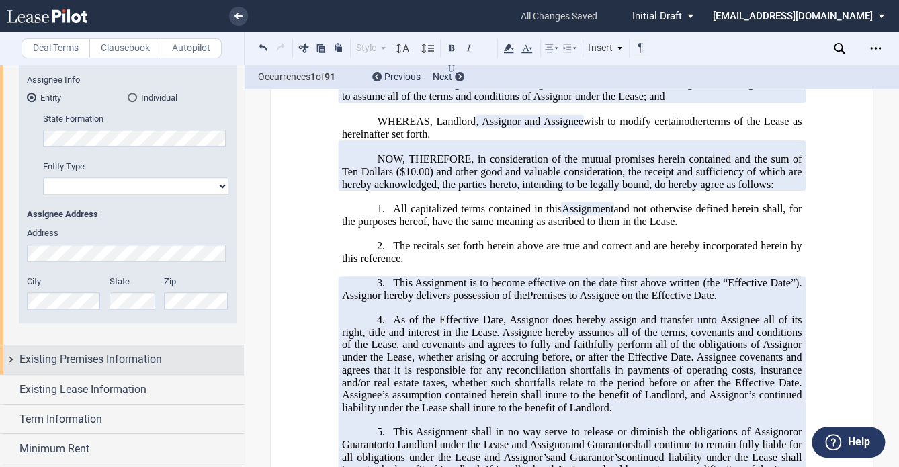
click at [155, 363] on span "Existing Premises Information" at bounding box center [90, 359] width 142 height 16
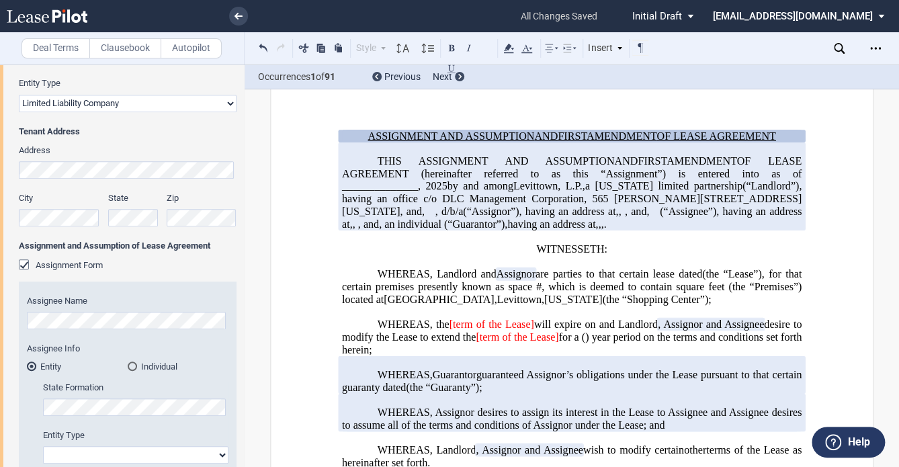
scroll to position [31, 0]
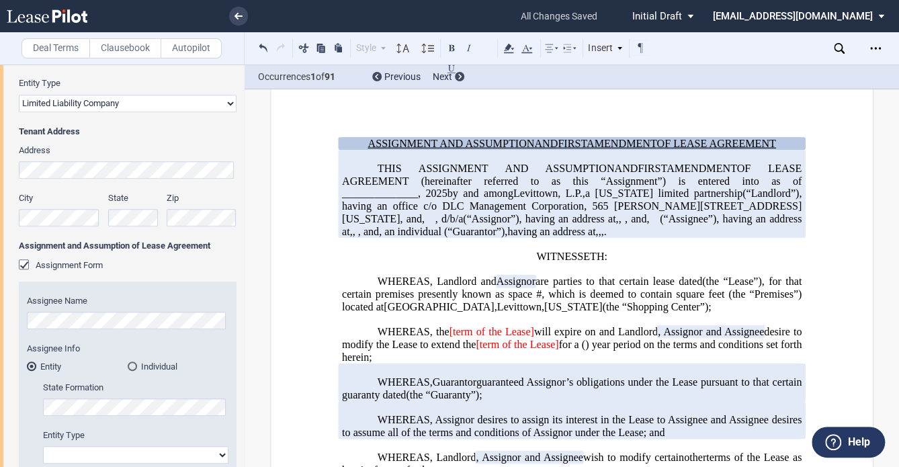
click at [22, 262] on div "Assignment Form" at bounding box center [25, 265] width 13 height 13
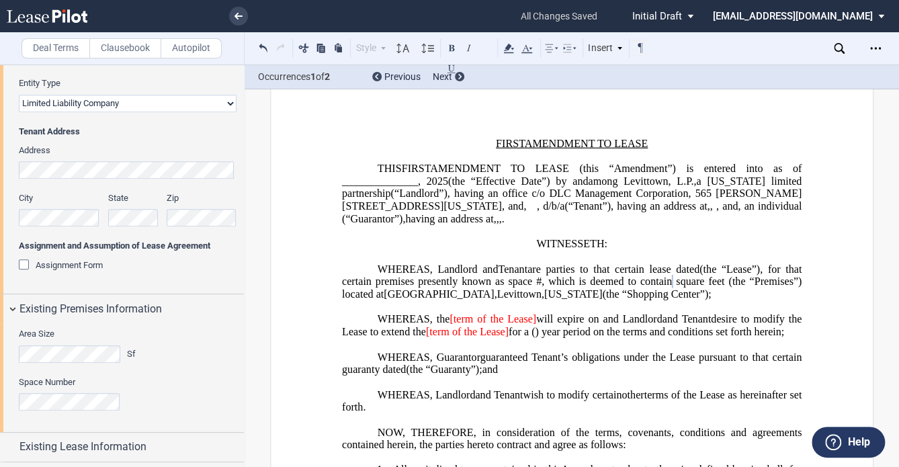
click at [72, 415] on div "Space Number" at bounding box center [128, 400] width 218 height 48
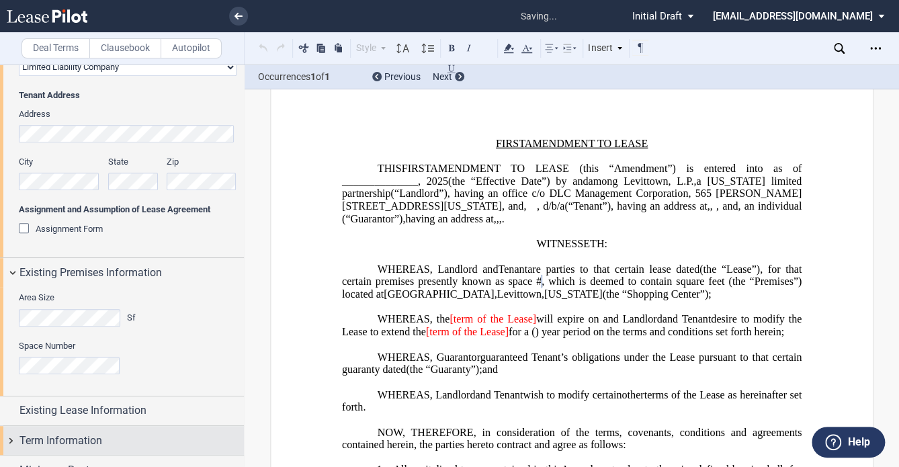
scroll to position [336, 0]
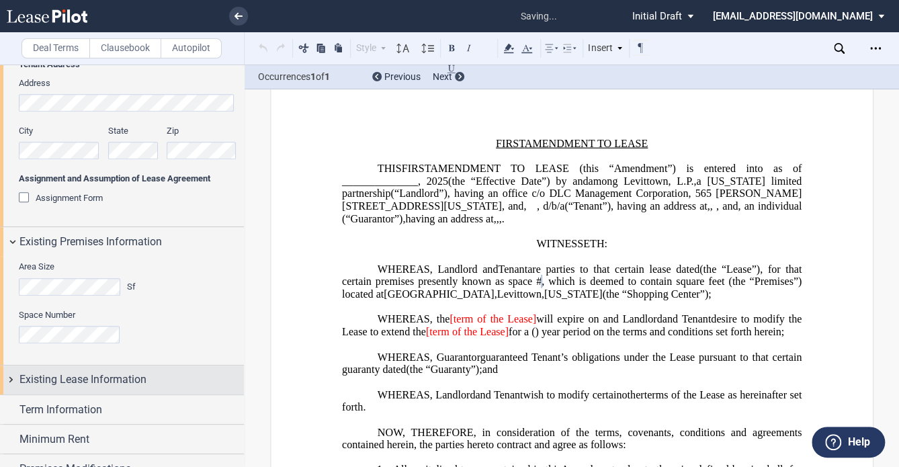
click at [132, 375] on span "Existing Lease Information" at bounding box center [82, 380] width 127 height 16
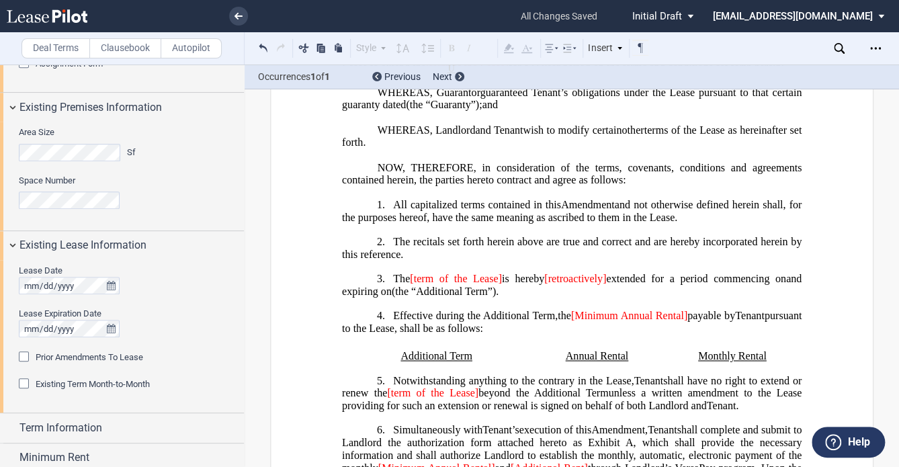
scroll to position [434, 0]
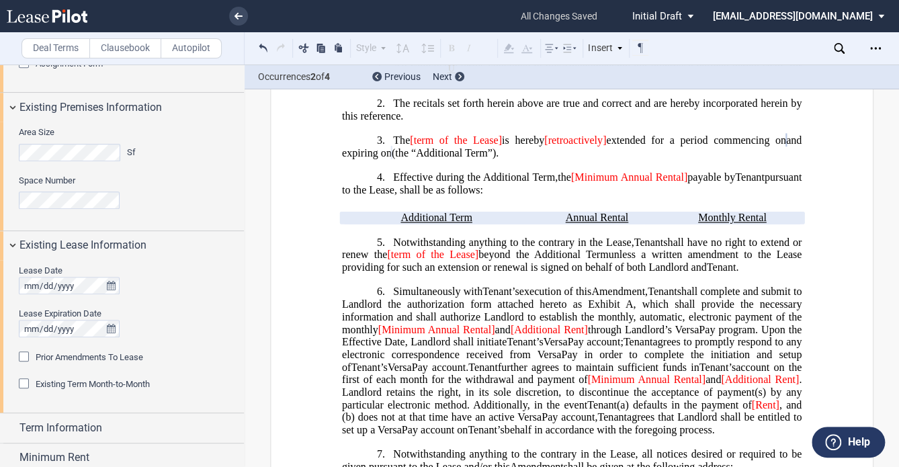
click at [24, 356] on div "Prior Amendments To Lease" at bounding box center [25, 357] width 13 height 13
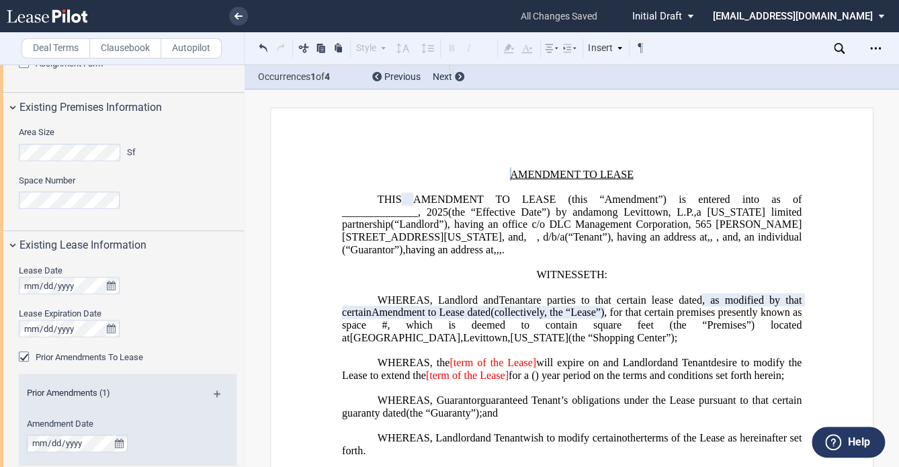
scroll to position [696, 0]
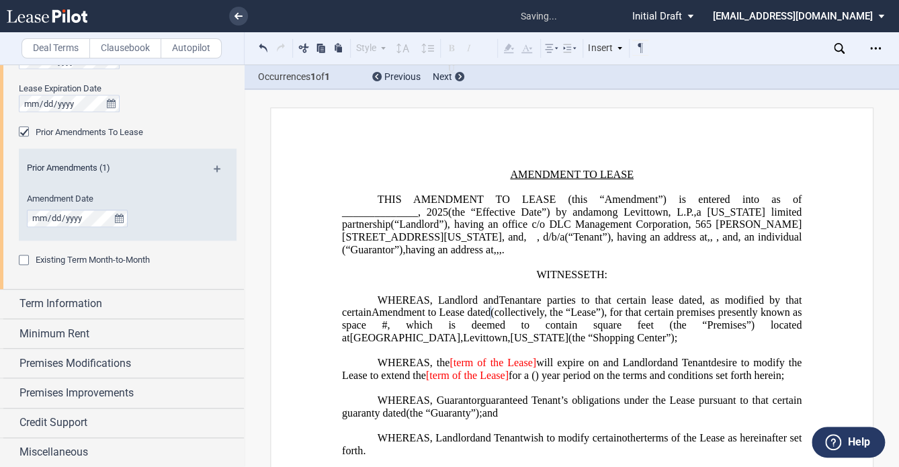
click at [215, 167] on md-icon at bounding box center [223, 173] width 18 height 16
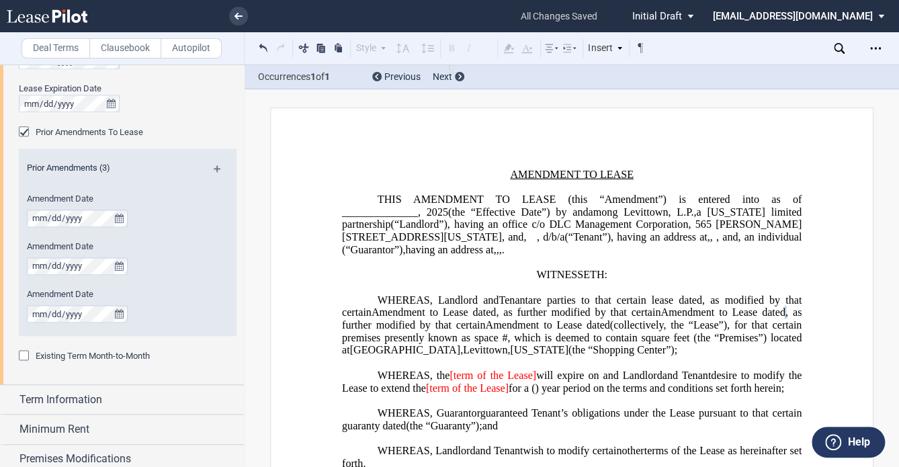
click at [216, 165] on md-icon at bounding box center [223, 173] width 18 height 16
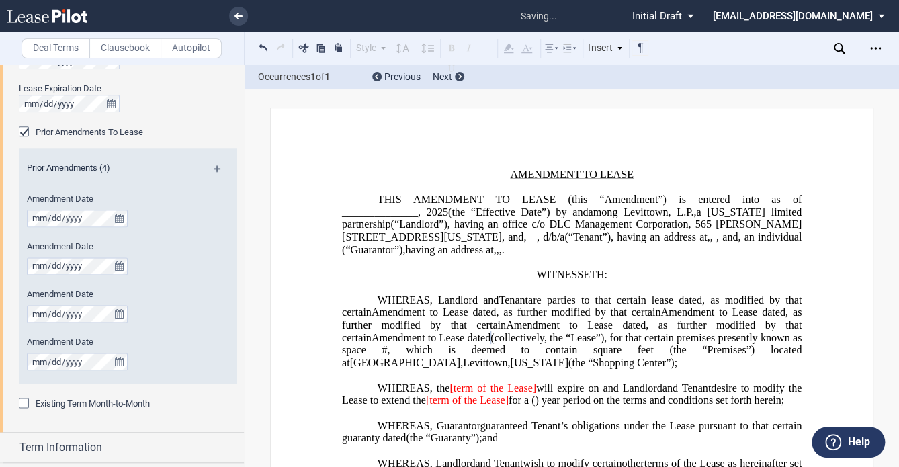
drag, startPoint x: 470, startPoint y: 336, endPoint x: 446, endPoint y: 333, distance: 24.4
click at [446, 333] on span ", as modified by that certain Amendment to Lease dated , as further modified by…" at bounding box center [573, 319] width 462 height 50
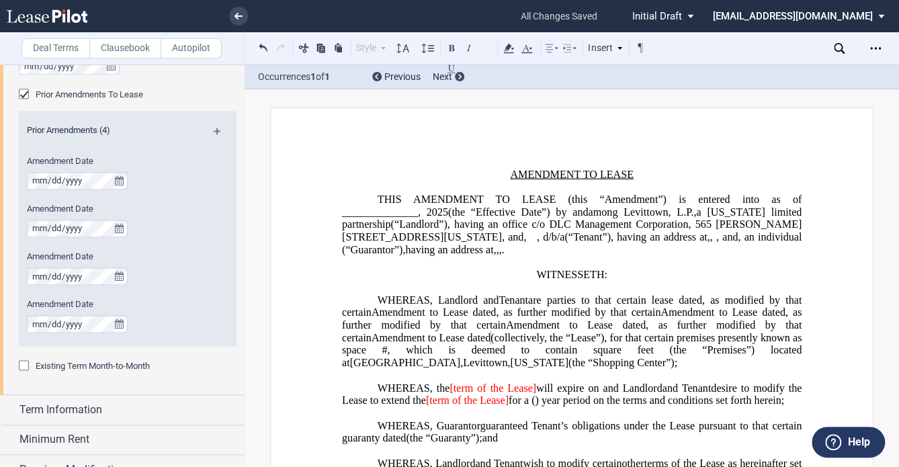
scroll to position [763, 0]
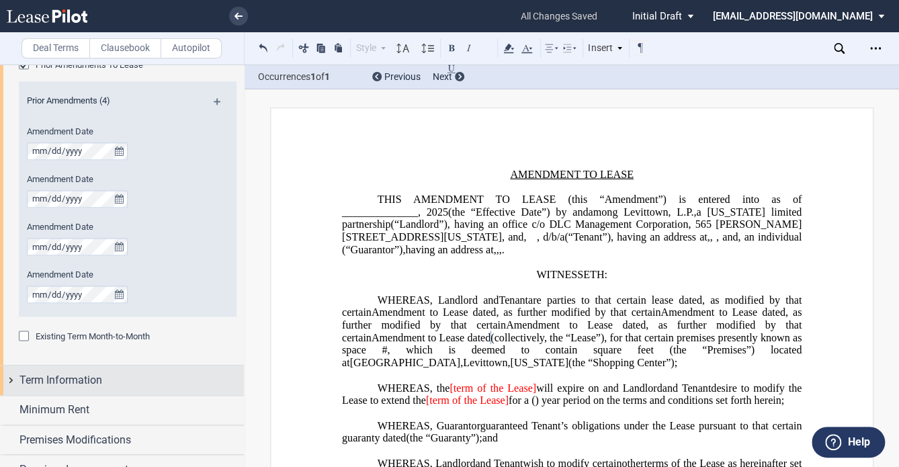
click at [76, 376] on span "Term Information" at bounding box center [60, 380] width 83 height 16
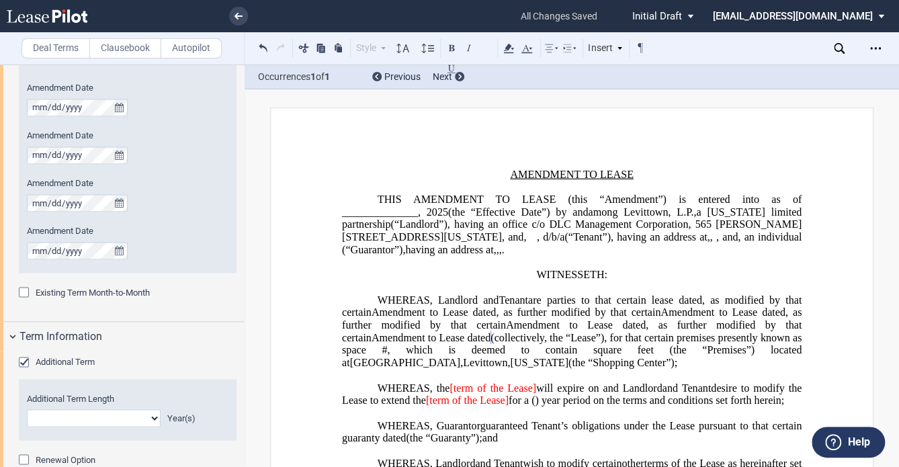
scroll to position [897, 0]
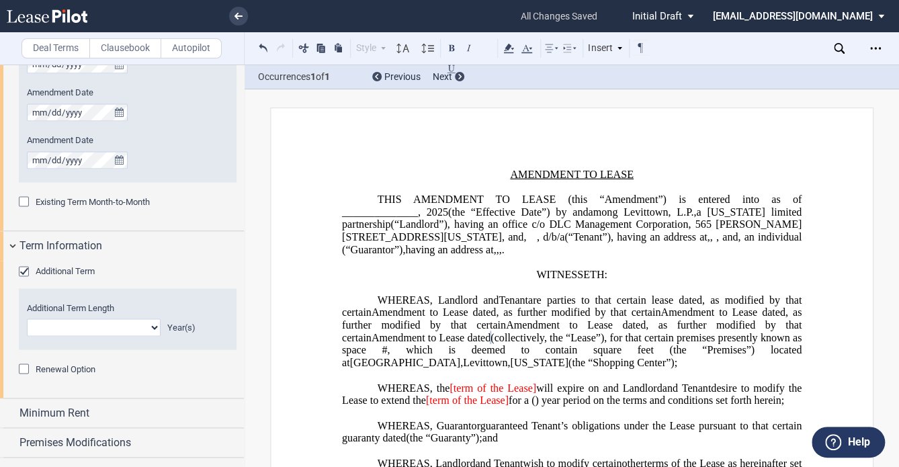
click at [24, 268] on div "Additional Term" at bounding box center [25, 272] width 13 height 13
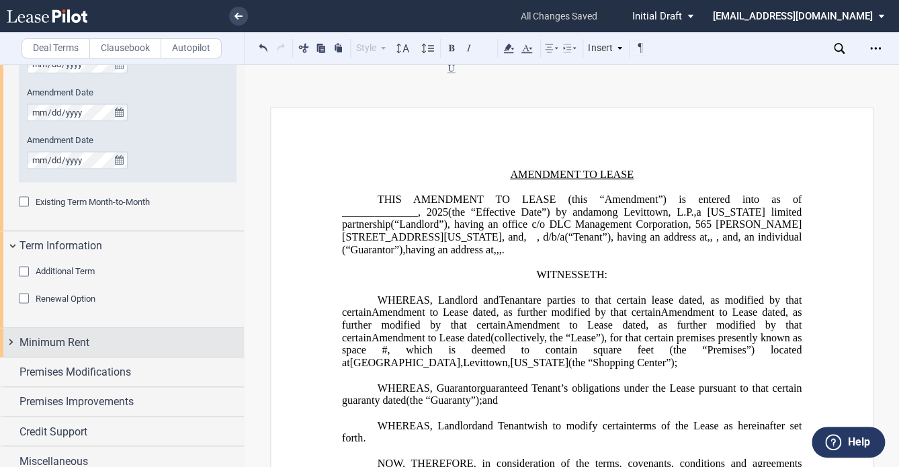
click at [58, 331] on div "Minimum Rent" at bounding box center [122, 342] width 244 height 29
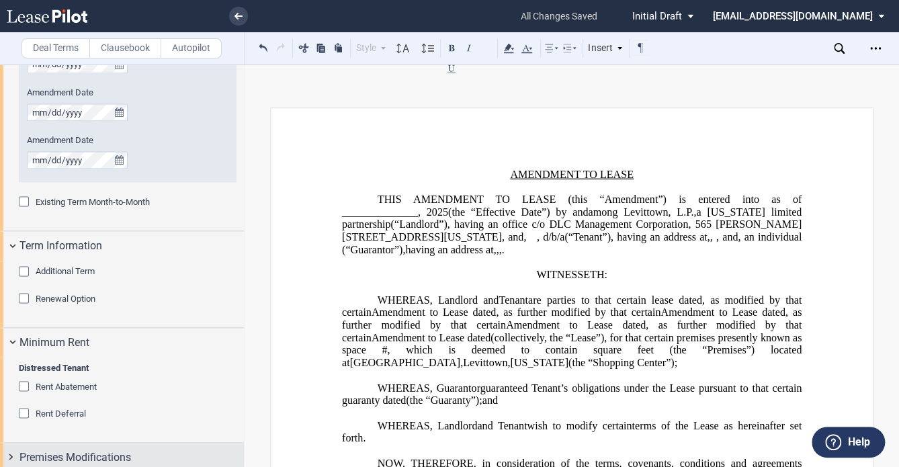
scroll to position [991, 0]
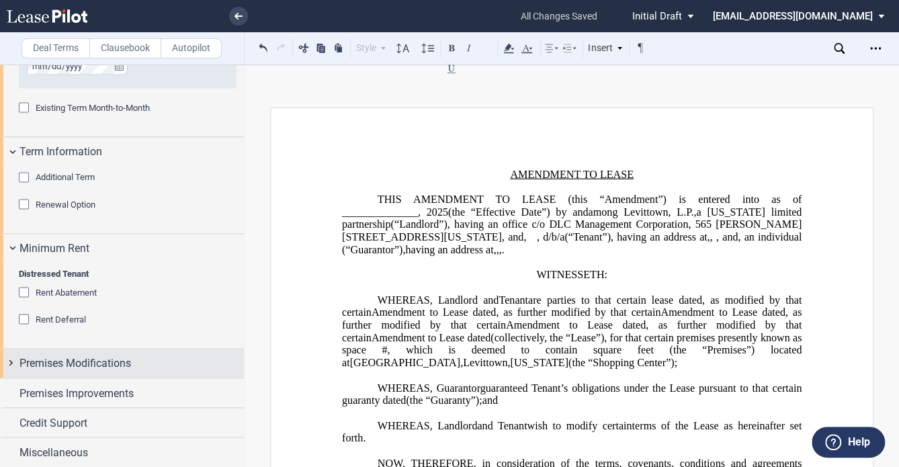
click at [83, 362] on span "Premises Modifications" at bounding box center [75, 363] width 112 height 16
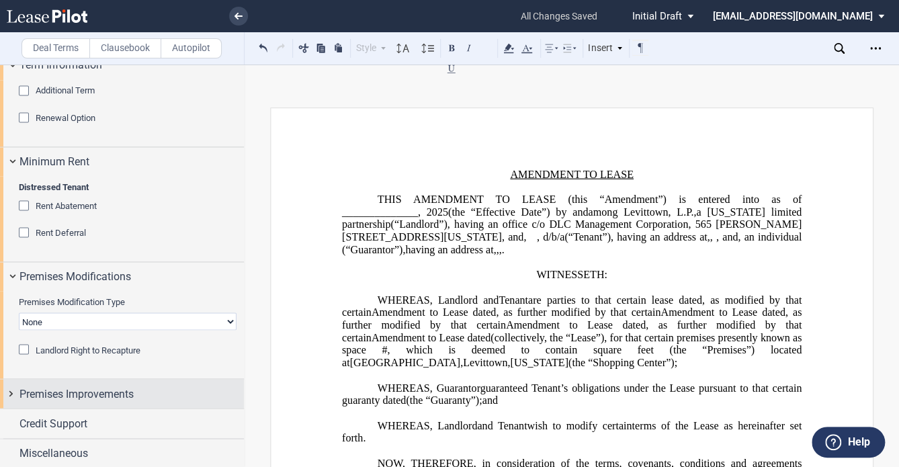
scroll to position [1078, 0]
click at [70, 399] on span "Premises Improvements" at bounding box center [76, 394] width 114 height 16
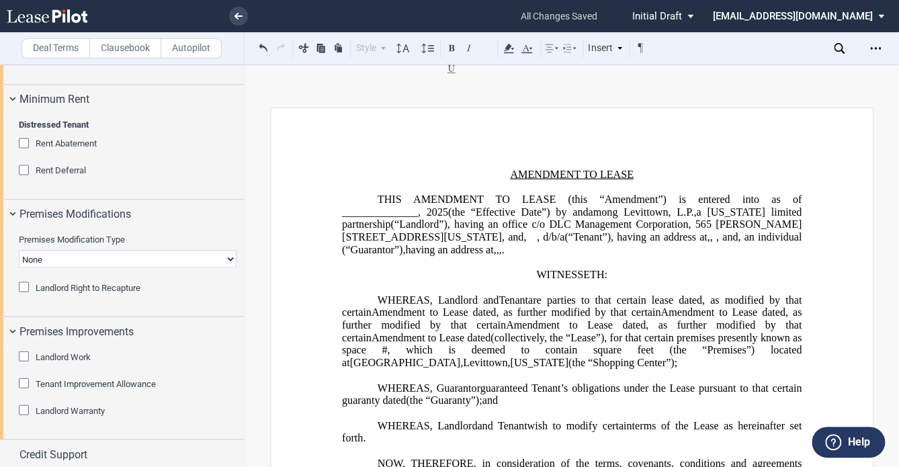
scroll to position [1172, 0]
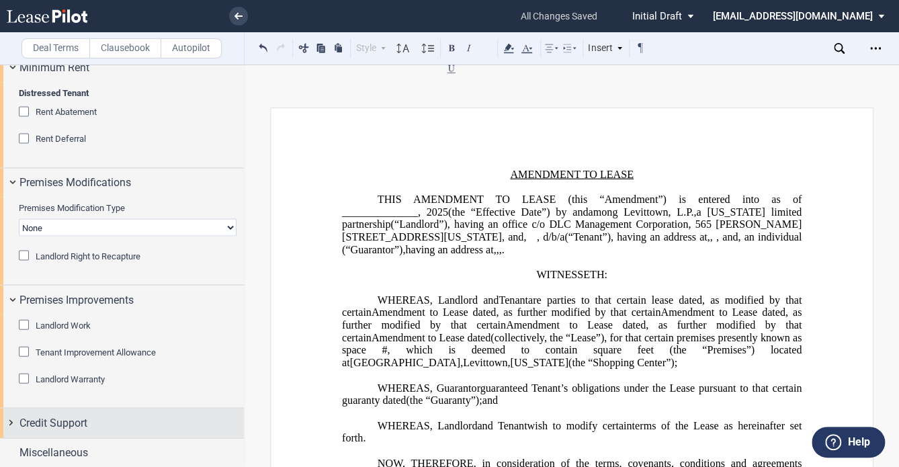
click at [89, 430] on div "Credit Support" at bounding box center [122, 422] width 244 height 29
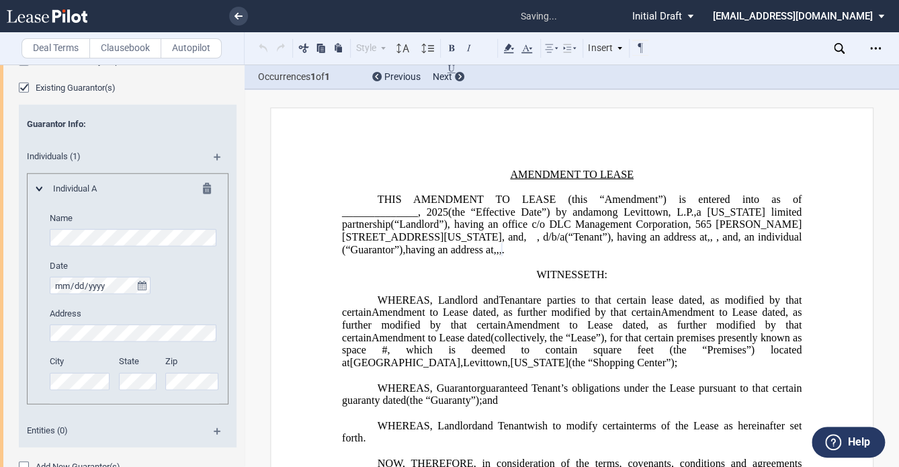
scroll to position [1617, 0]
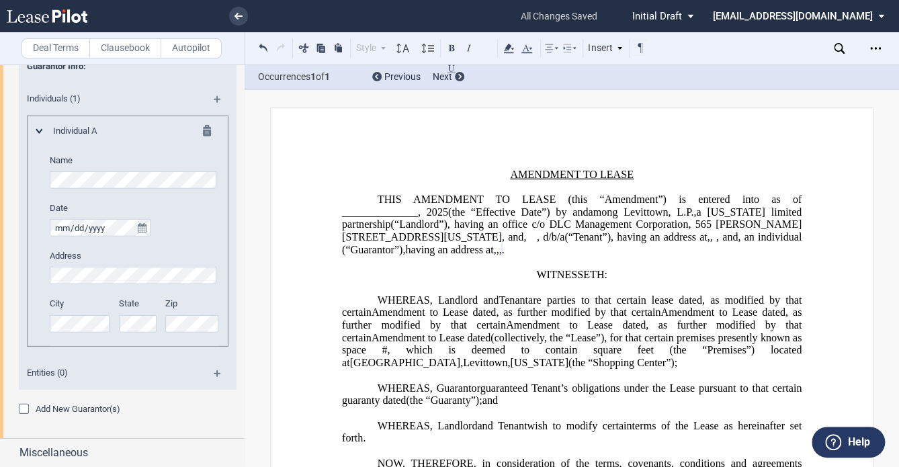
click at [27, 408] on div "Add New Guarantor(s)" at bounding box center [25, 410] width 13 height 13
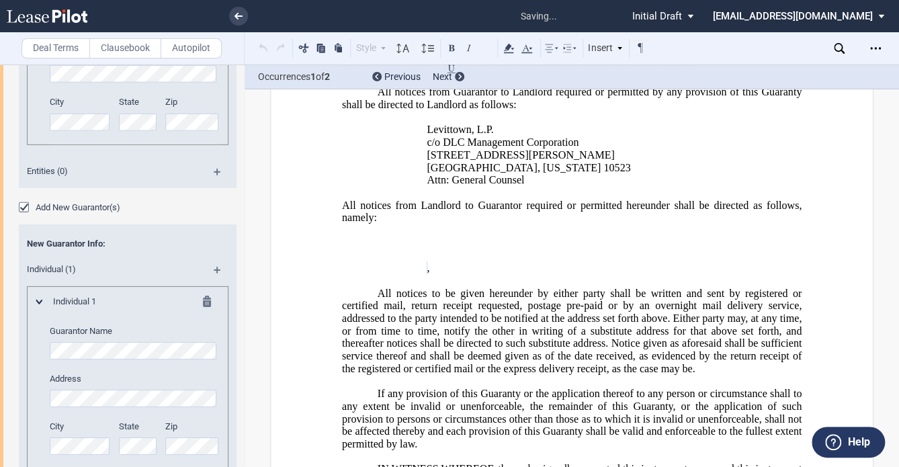
scroll to position [0, 22]
click at [210, 112] on div "City State Zip" at bounding box center [134, 120] width 185 height 48
click at [188, 454] on div "Zip" at bounding box center [196, 445] width 62 height 48
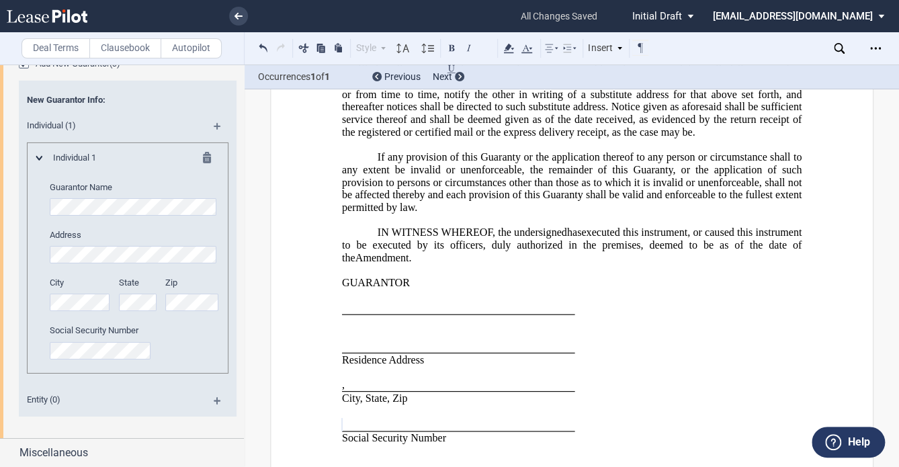
scroll to position [5578, 0]
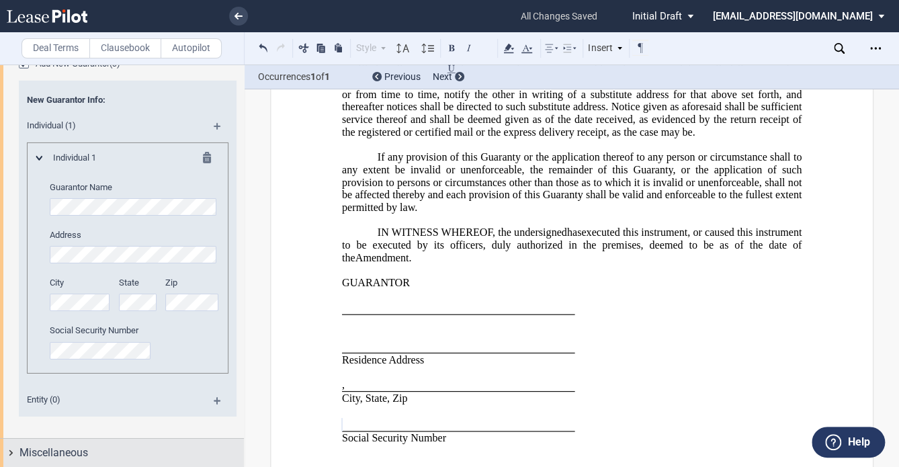
click at [88, 443] on div "Miscellaneous" at bounding box center [122, 453] width 244 height 29
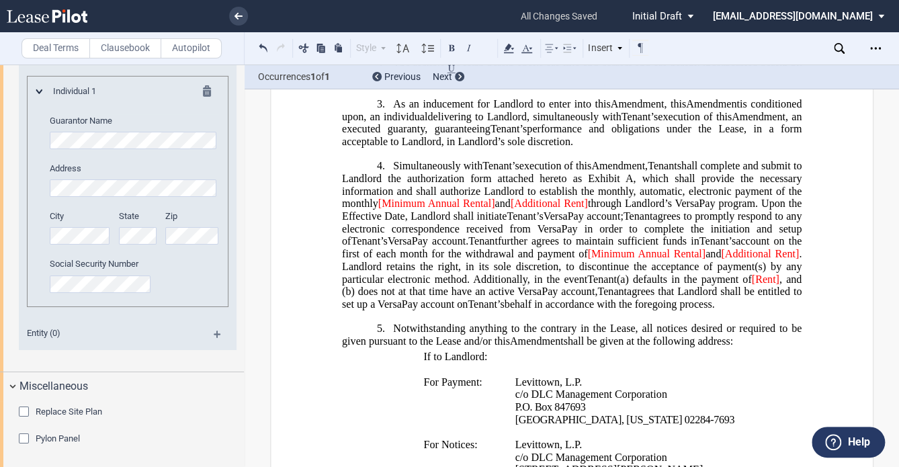
scroll to position [403, 0]
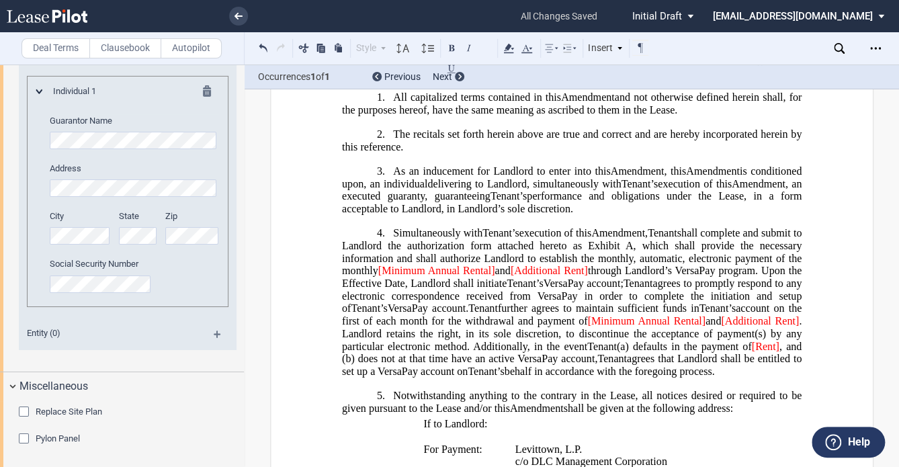
drag, startPoint x: 297, startPoint y: 233, endPoint x: 347, endPoint y: 188, distance: 67.5
click at [871, 54] on div "Open Lease options menu" at bounding box center [876, 49] width 22 height 22
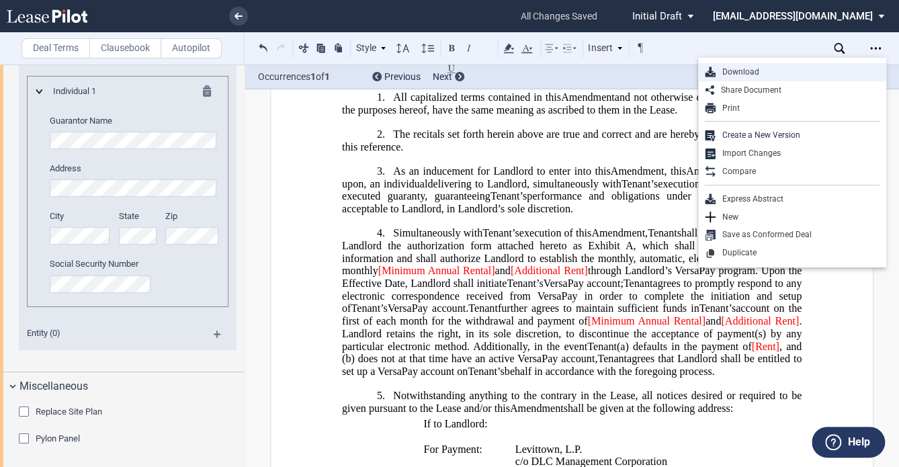
click at [761, 71] on div "Download" at bounding box center [798, 72] width 164 height 11
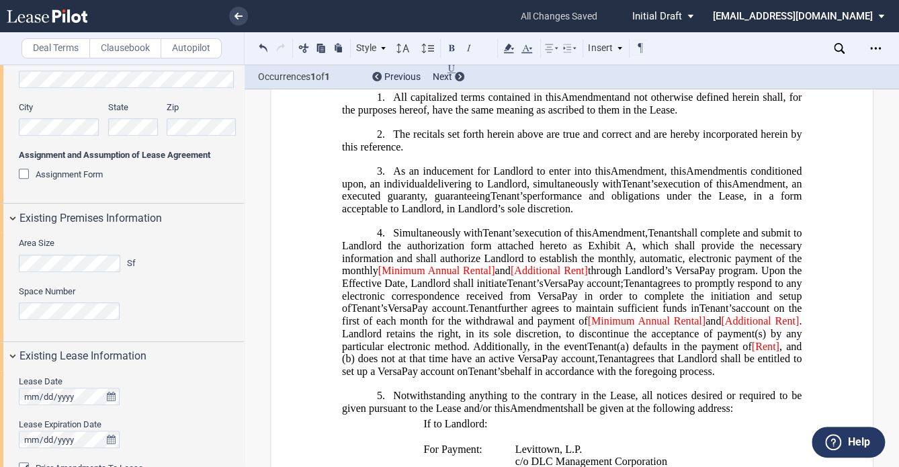
scroll to position [349, 0]
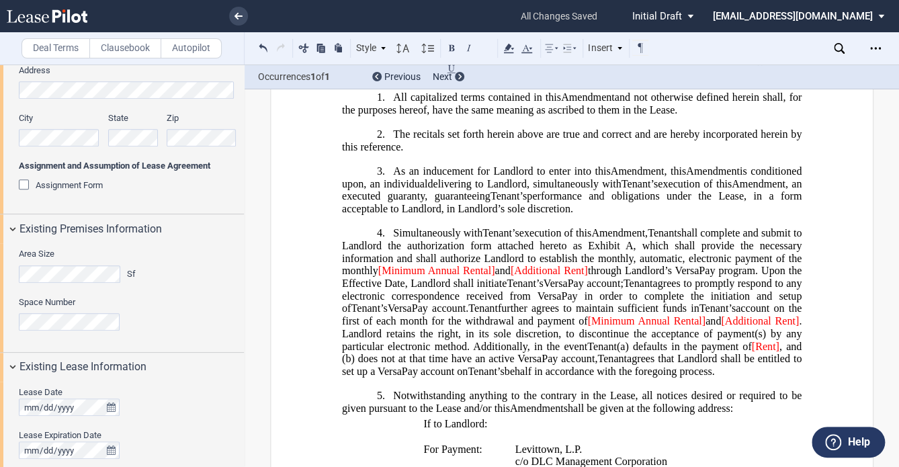
click at [26, 186] on div "Assignment Form" at bounding box center [25, 185] width 13 height 13
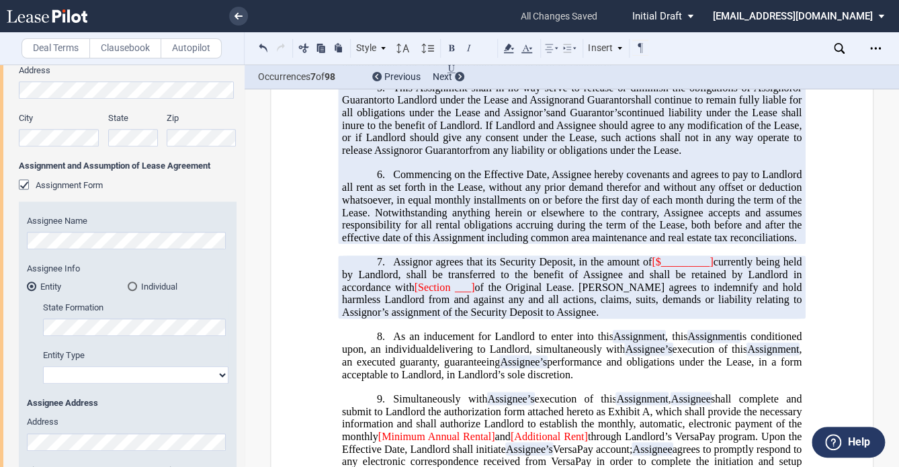
scroll to position [721, 0]
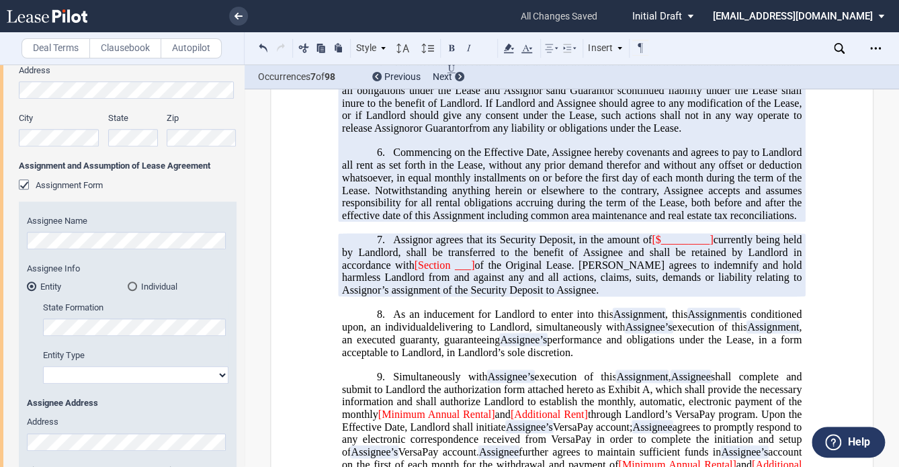
click at [22, 188] on div "Assignment Form" at bounding box center [25, 185] width 13 height 13
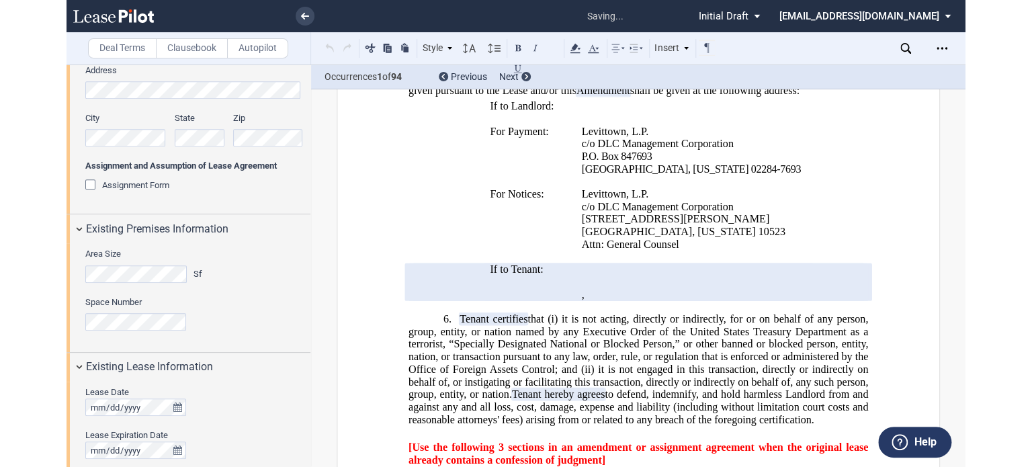
scroll to position [651, 0]
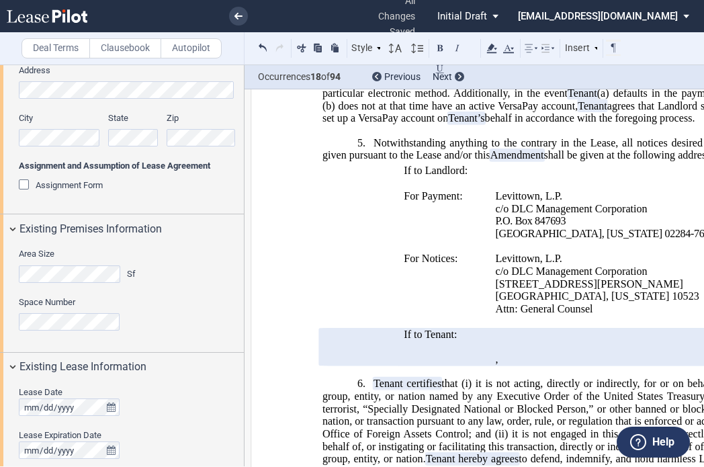
drag, startPoint x: 175, startPoint y: 20, endPoint x: 228, endPoint y: 3, distance: 55.9
click at [175, 20] on li at bounding box center [193, 16] width 110 height 32
